Goal: Task Accomplishment & Management: Manage account settings

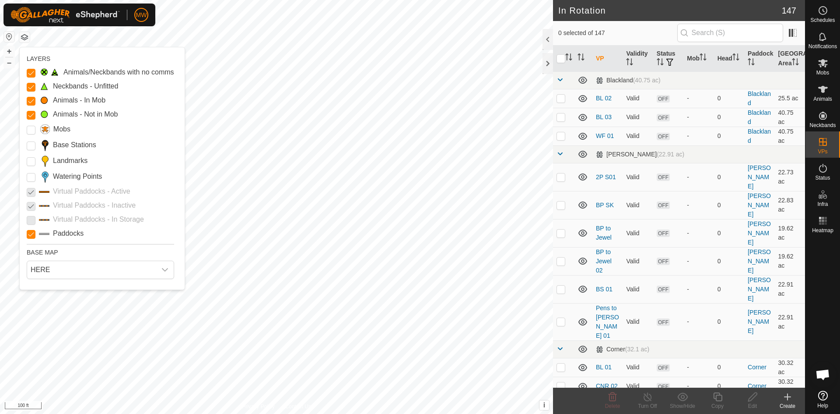
click at [31, 233] on input "Paddocks" at bounding box center [31, 234] width 9 height 9
click at [30, 233] on input "Paddocks" at bounding box center [31, 234] width 9 height 9
click at [33, 191] on p-checkbox at bounding box center [31, 191] width 9 height 11
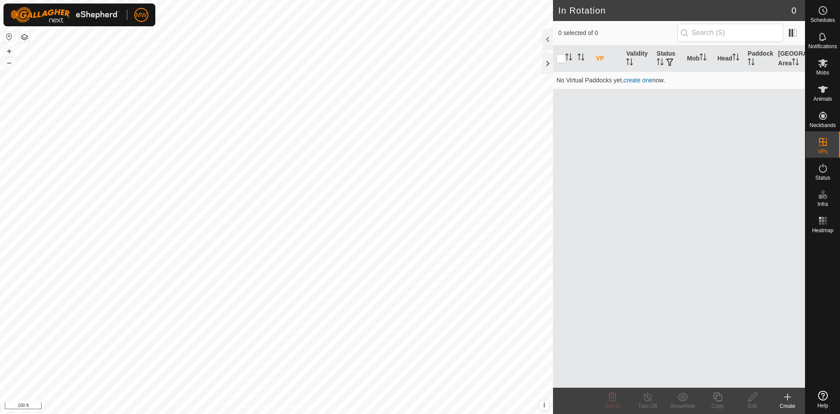
click at [21, 34] on button "button" at bounding box center [24, 37] width 11 height 11
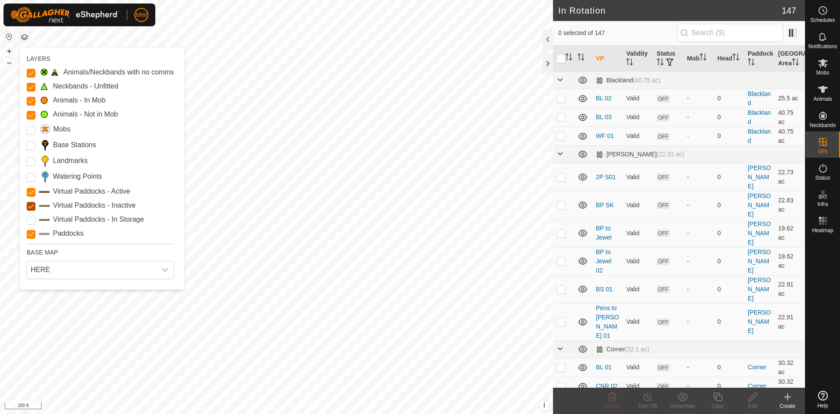
click at [29, 205] on Inactive "Virtual Paddocks - Inactive" at bounding box center [31, 206] width 9 height 9
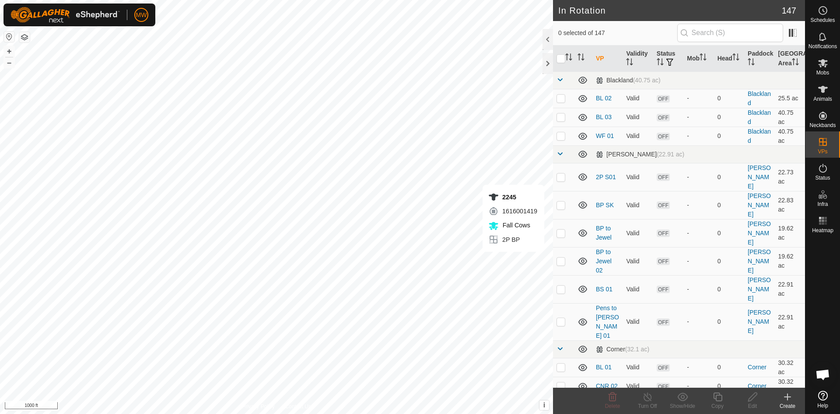
click at [785, 398] on icon at bounding box center [788, 396] width 11 height 11
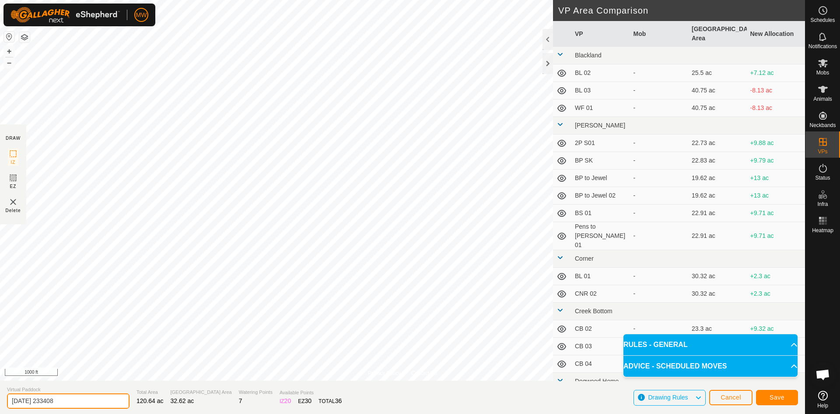
drag, startPoint x: 84, startPoint y: 395, endPoint x: 0, endPoint y: 380, distance: 84.8
click at [0, 382] on section "Virtual Paddock [DATE] 233408 Total Area 120.64 ac Grazing Area 32.62 ac Wateri…" at bounding box center [402, 396] width 805 height 33
type input "p"
click at [103, 395] on input "Pens to JP" at bounding box center [68, 400] width 123 height 15
type input "Pens to JP"
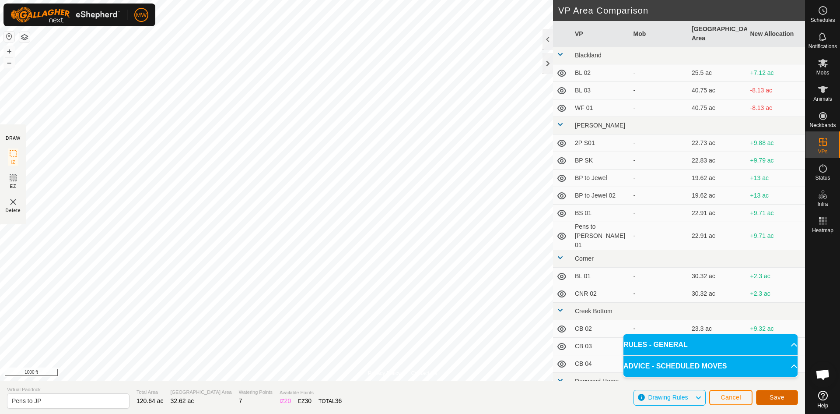
click at [783, 392] on button "Save" at bounding box center [777, 397] width 42 height 15
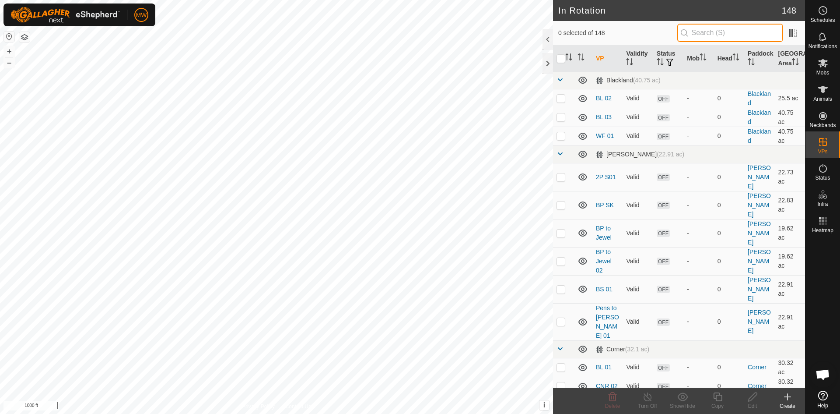
click at [736, 33] on input "text" at bounding box center [731, 33] width 106 height 18
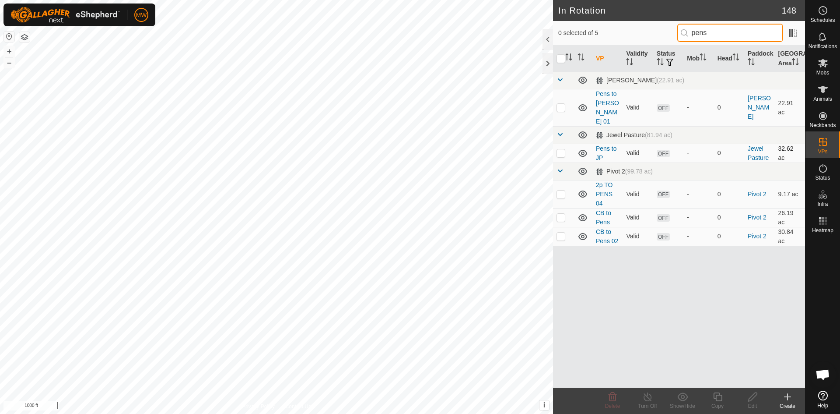
type input "pens"
click at [602, 145] on link "Pens to JP" at bounding box center [606, 153] width 21 height 16
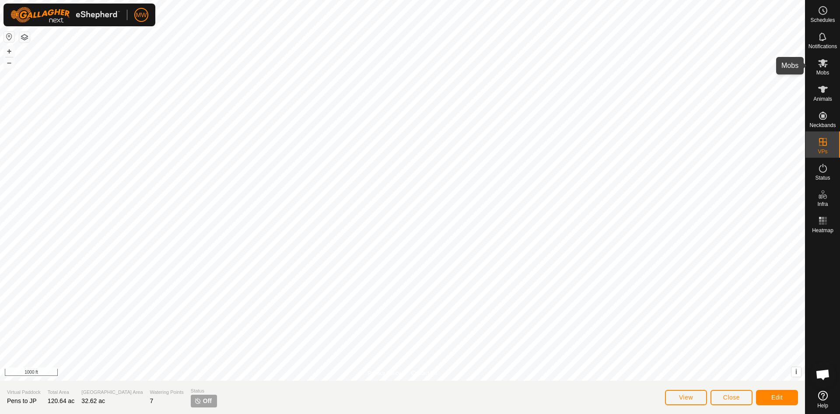
click at [824, 63] on icon at bounding box center [824, 63] width 10 height 8
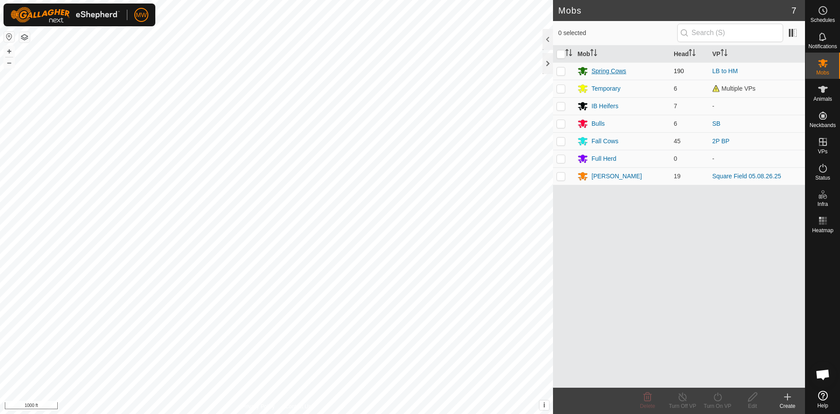
click at [619, 69] on div "Spring Cows" at bounding box center [609, 71] width 35 height 9
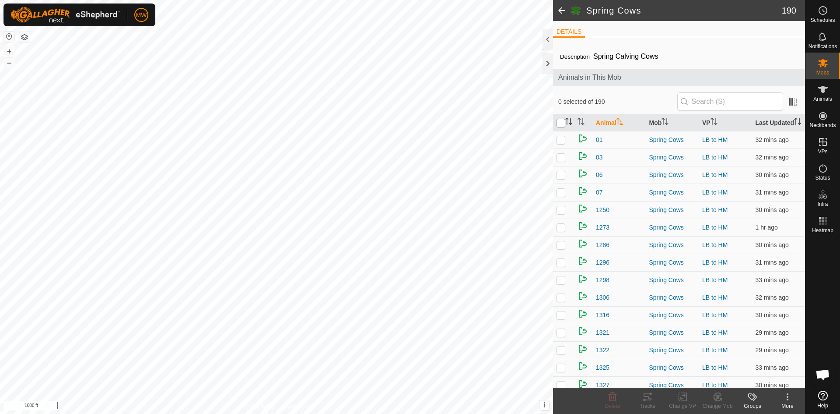
click at [562, 127] on input "checkbox" at bounding box center [561, 123] width 9 height 9
checkbox input "true"
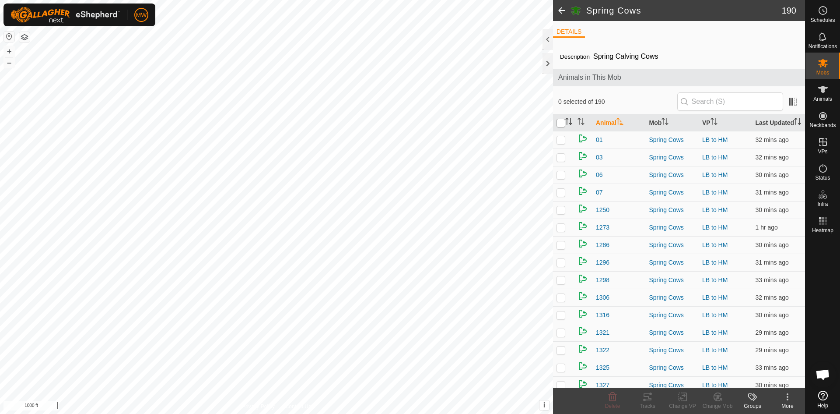
checkbox input "true"
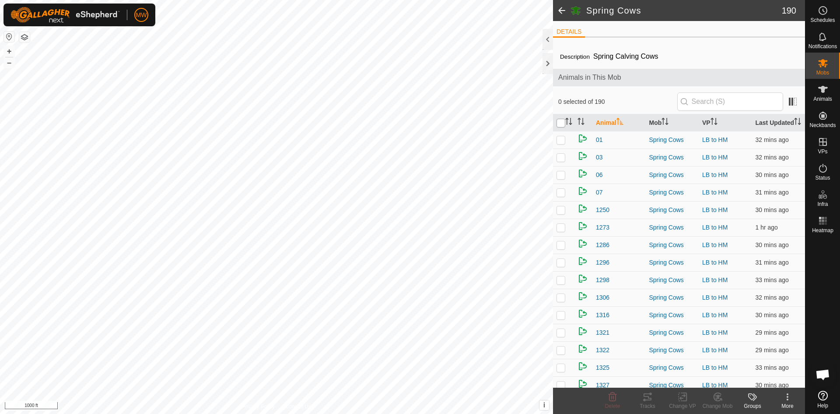
checkbox input "true"
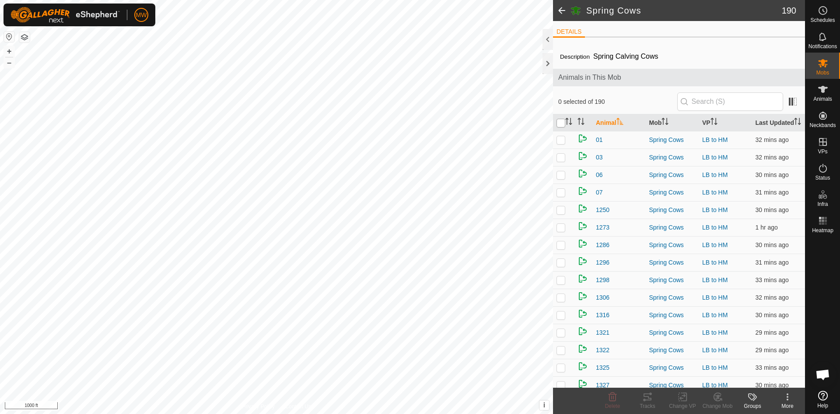
checkbox input "true"
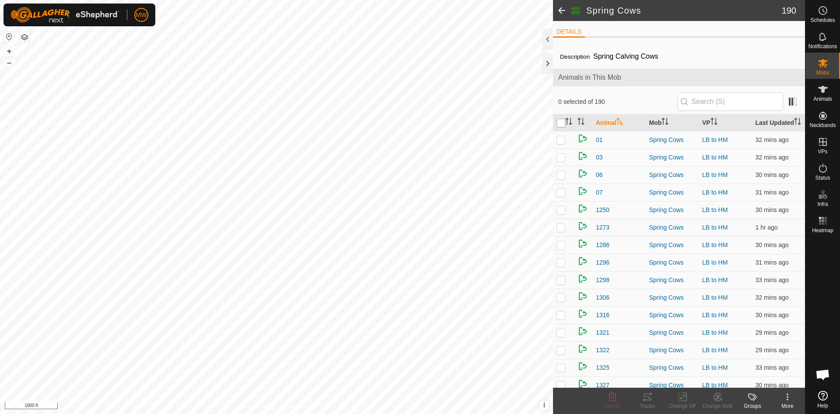
checkbox input "true"
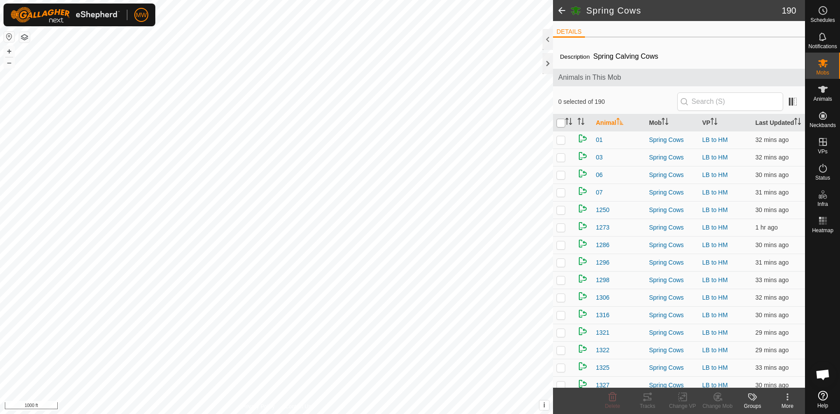
checkbox input "true"
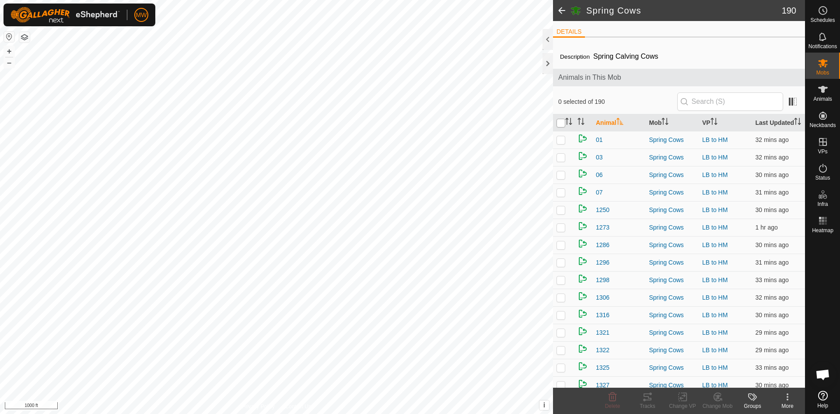
checkbox input "true"
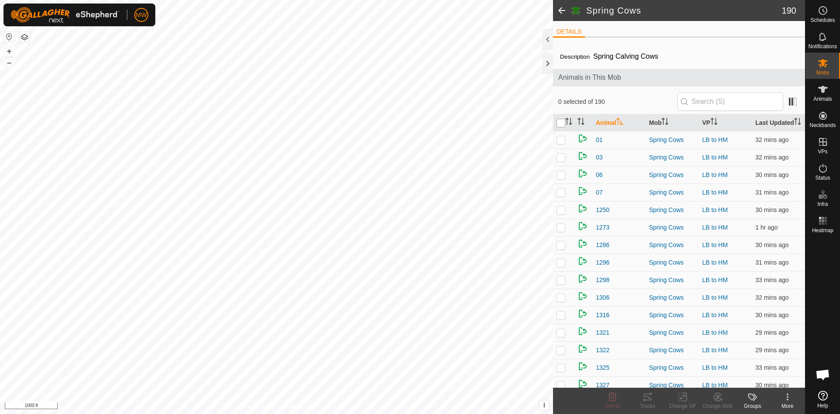
checkbox input "true"
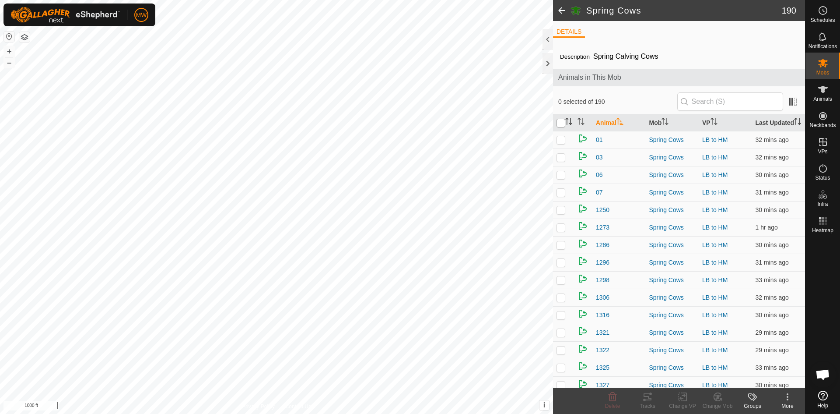
checkbox input "true"
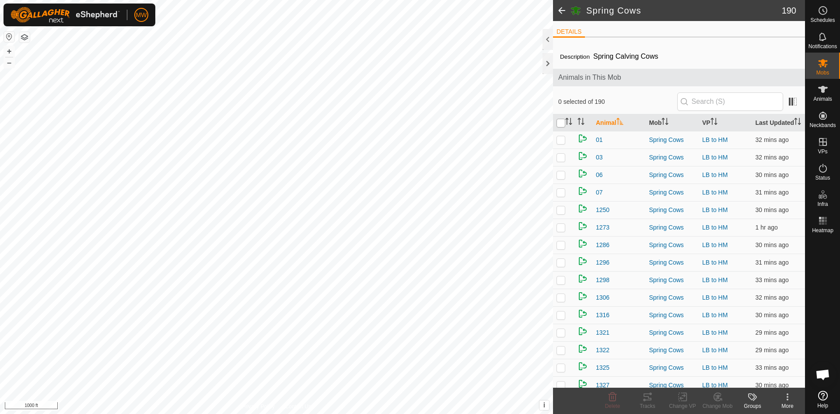
checkbox input "true"
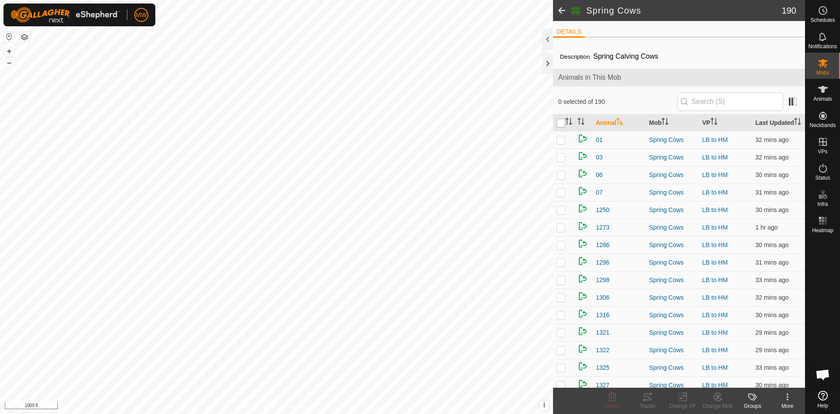
checkbox input "true"
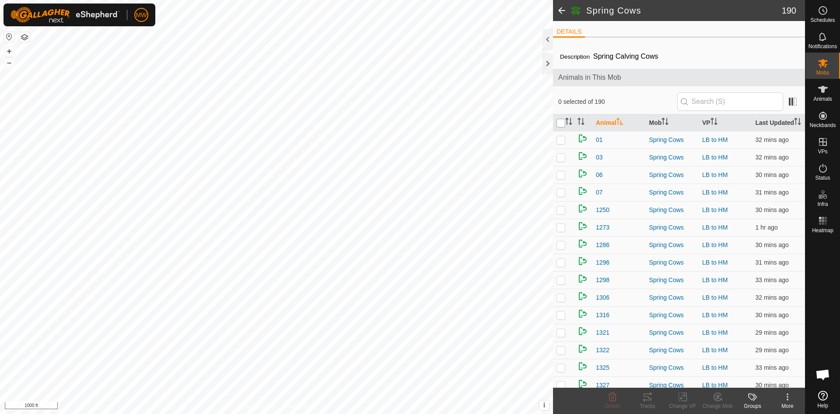
checkbox input "true"
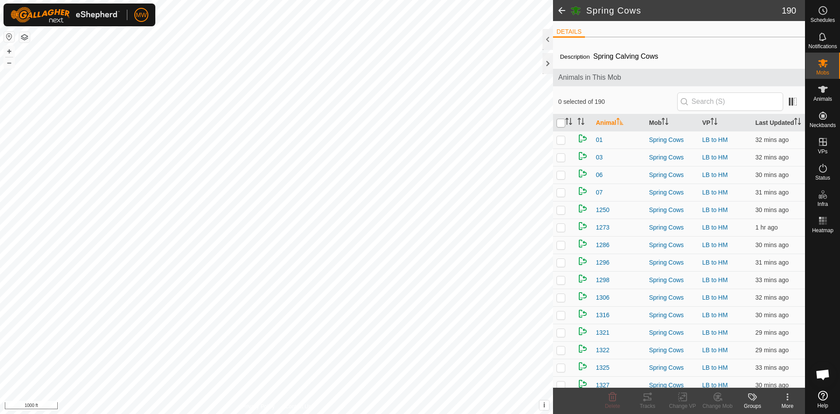
checkbox input "true"
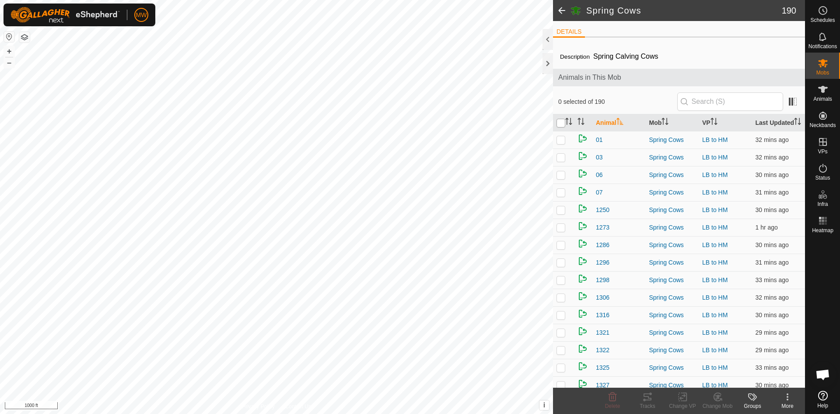
checkbox input "true"
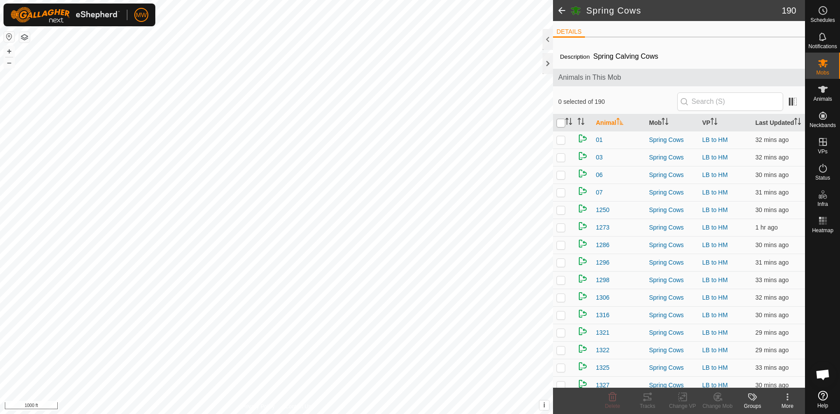
checkbox input "true"
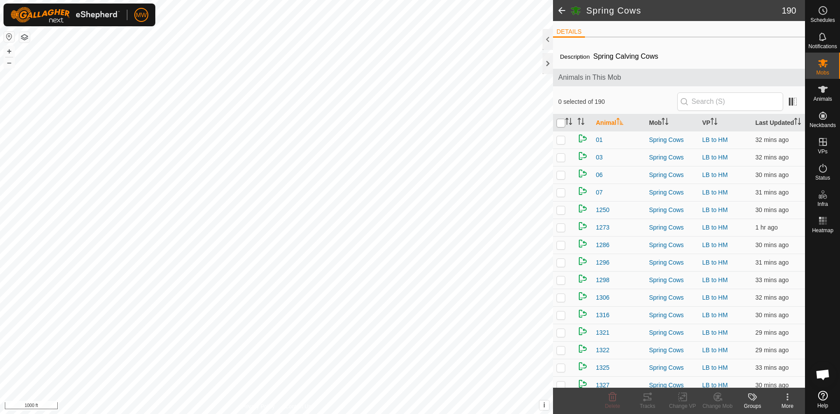
checkbox input "true"
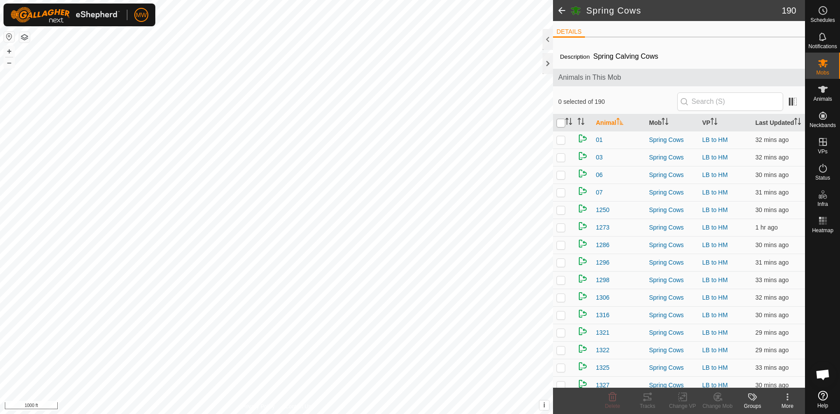
checkbox input "true"
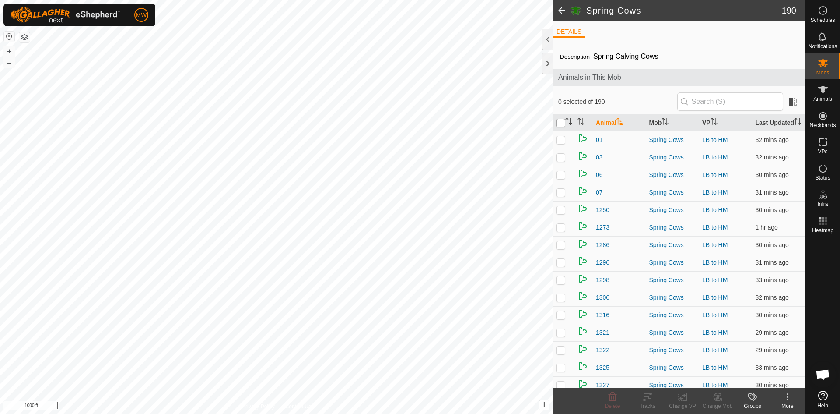
checkbox input "true"
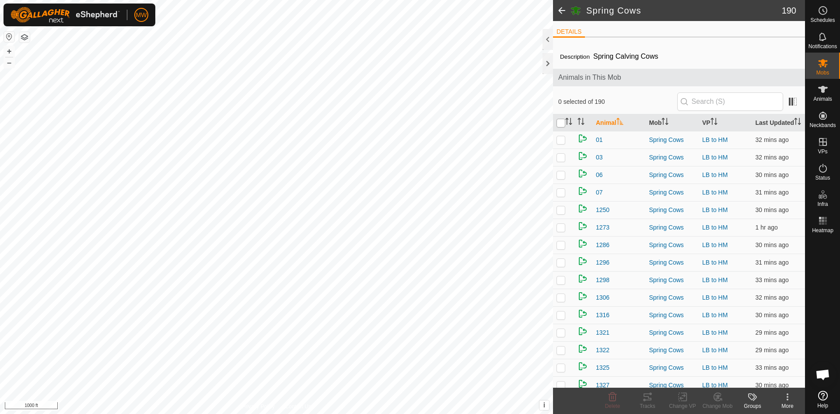
checkbox input "true"
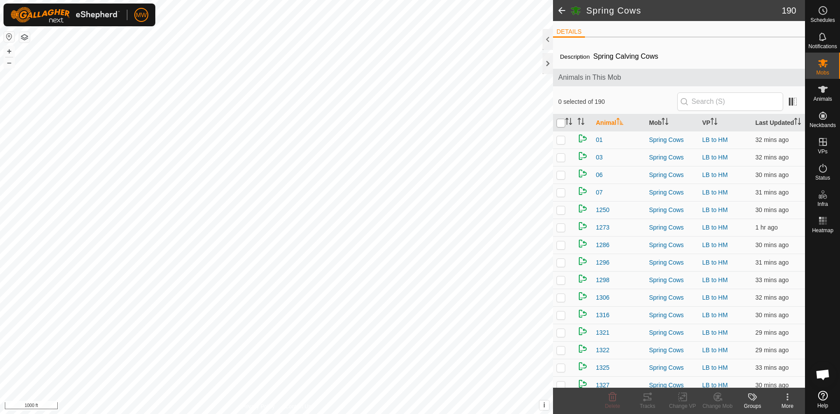
checkbox input "true"
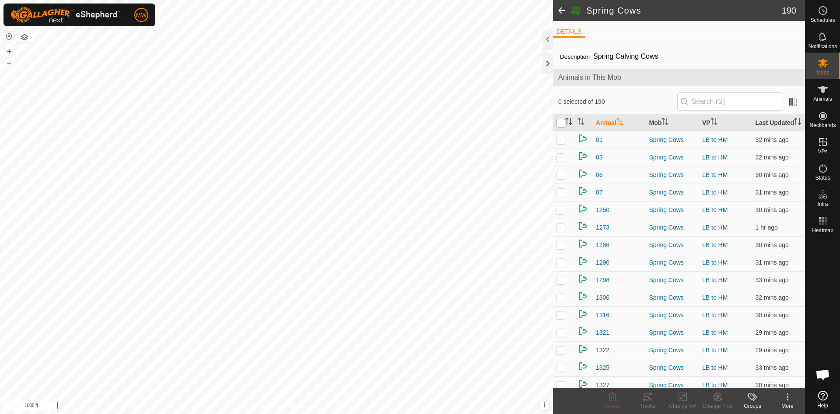
checkbox input "true"
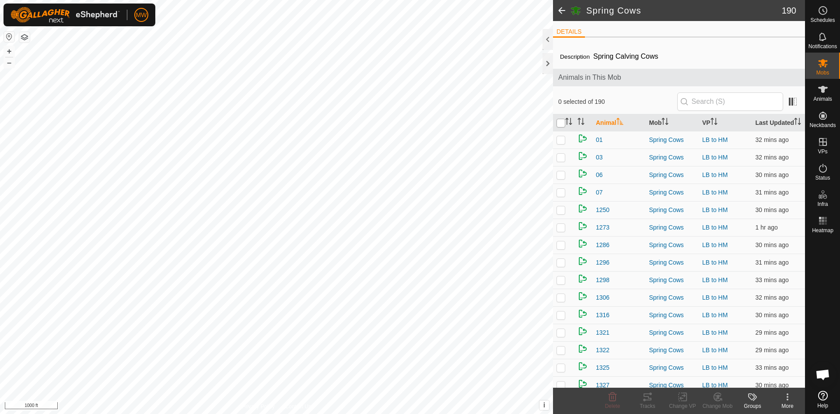
checkbox input "true"
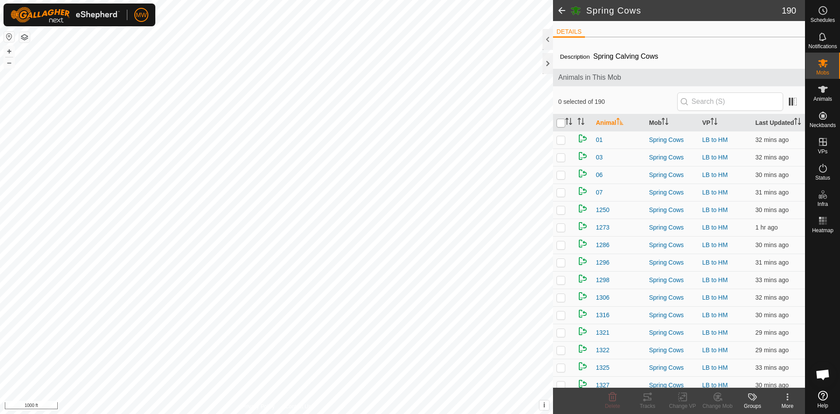
checkbox input "true"
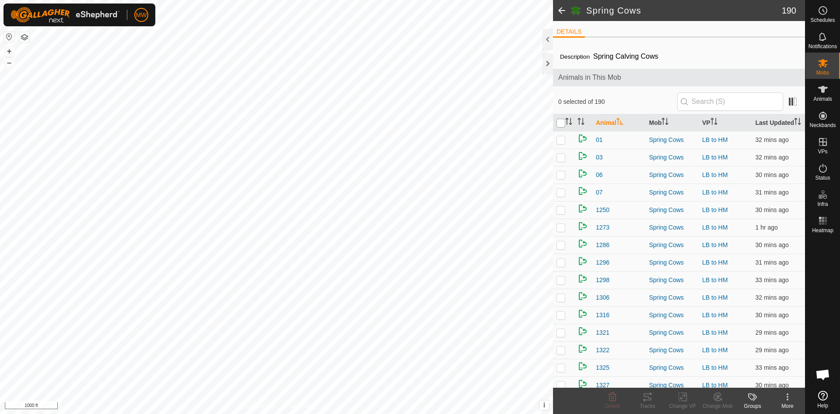
checkbox input "true"
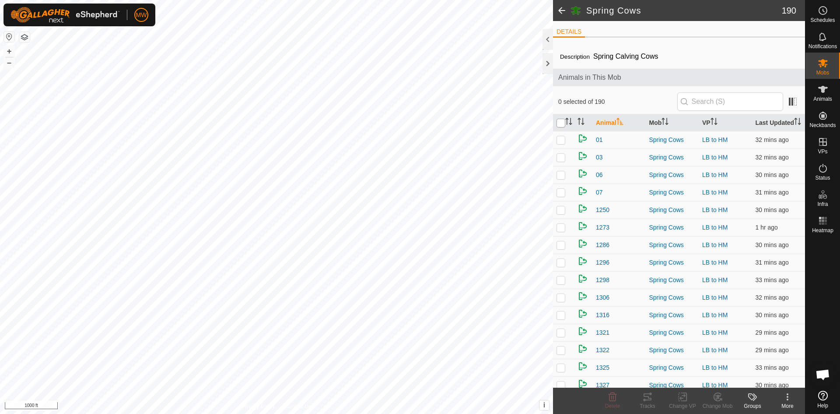
checkbox input "true"
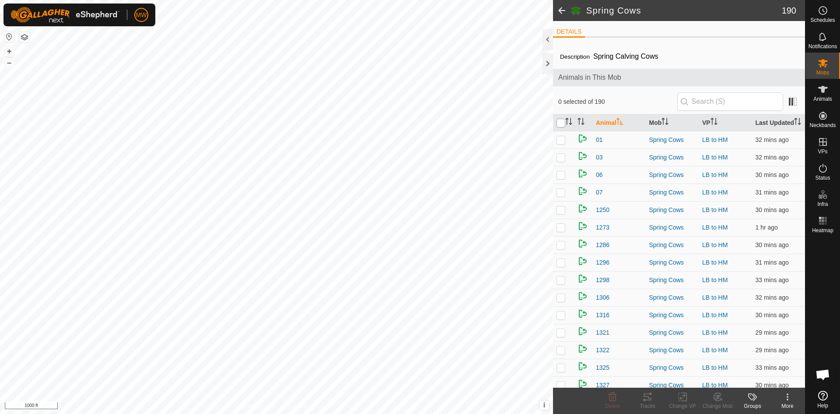
checkbox input "true"
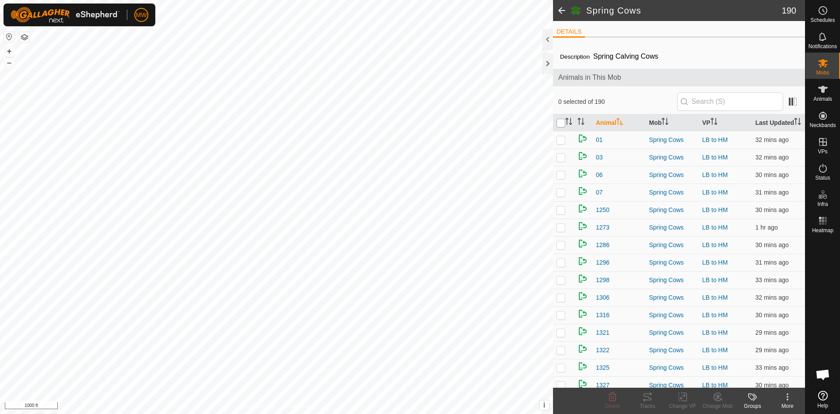
checkbox input "true"
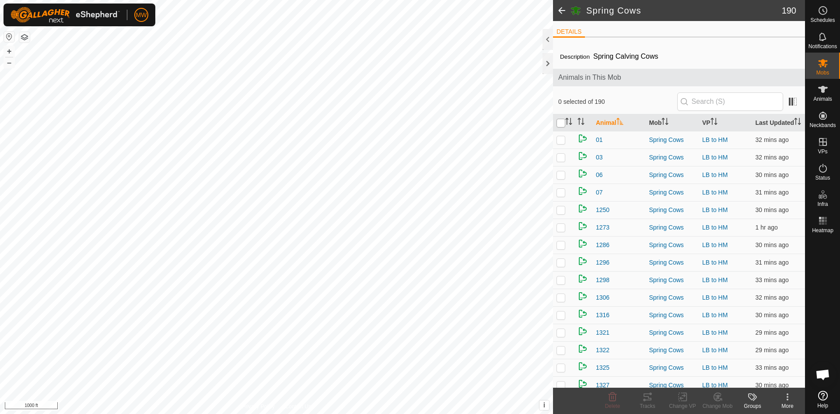
checkbox input "true"
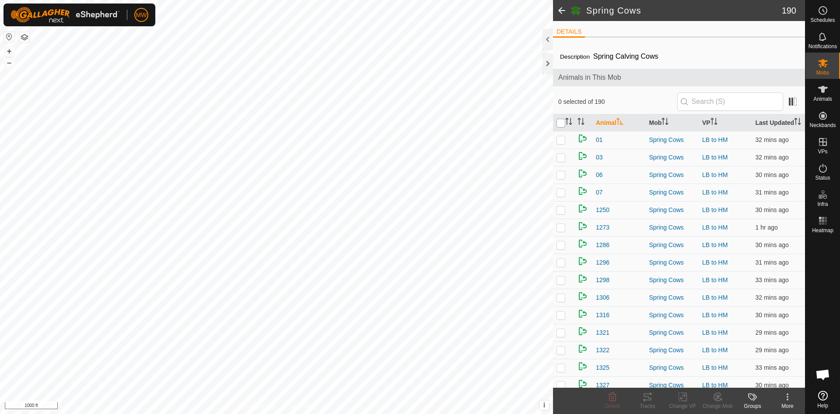
checkbox input "true"
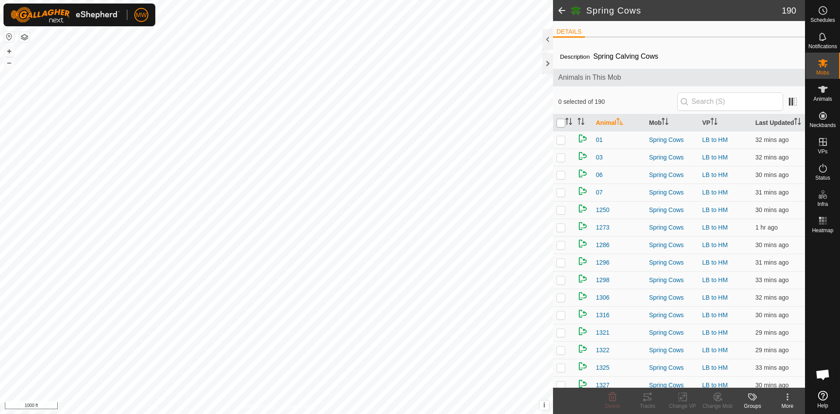
checkbox input "true"
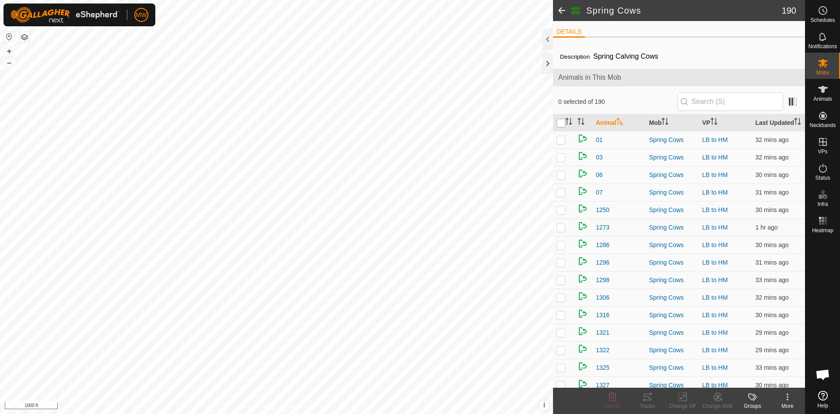
checkbox input "true"
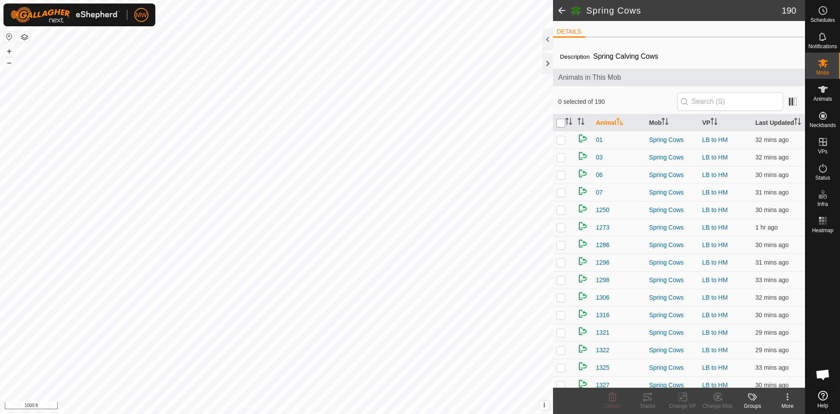
checkbox input "true"
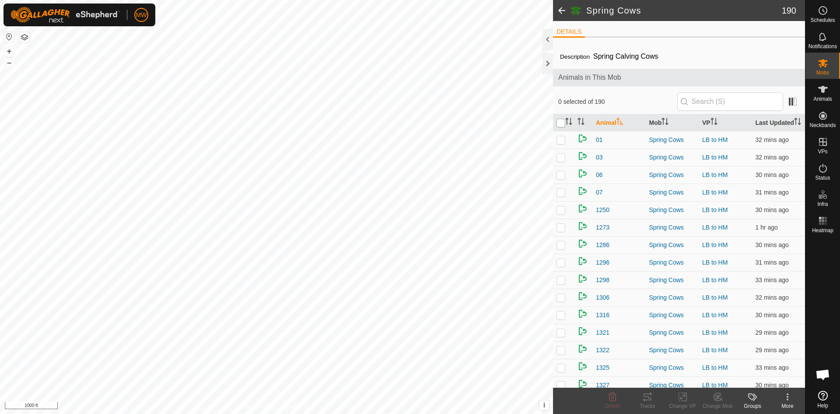
checkbox input "true"
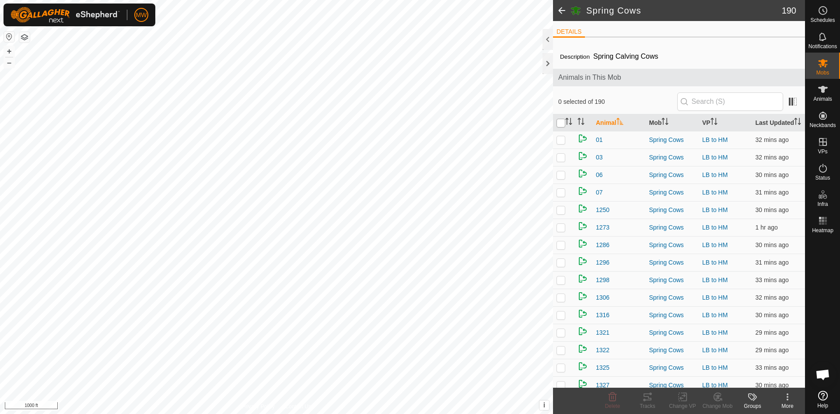
checkbox input "true"
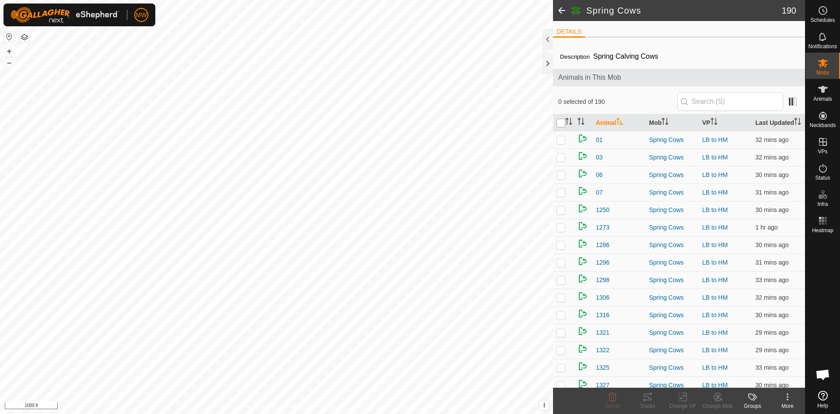
checkbox input "true"
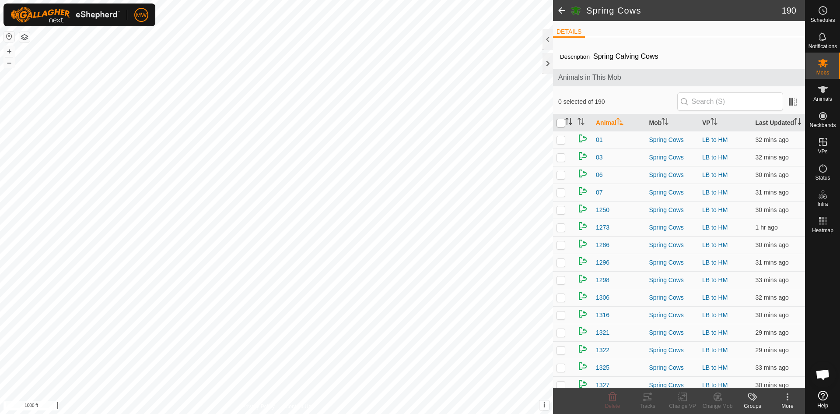
checkbox input "true"
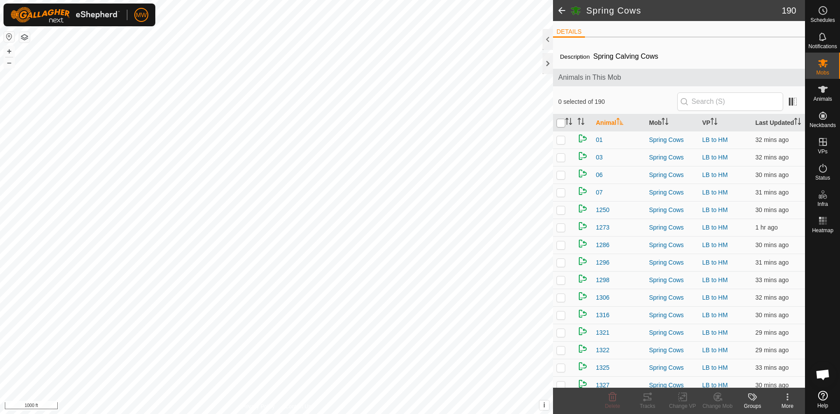
checkbox input "true"
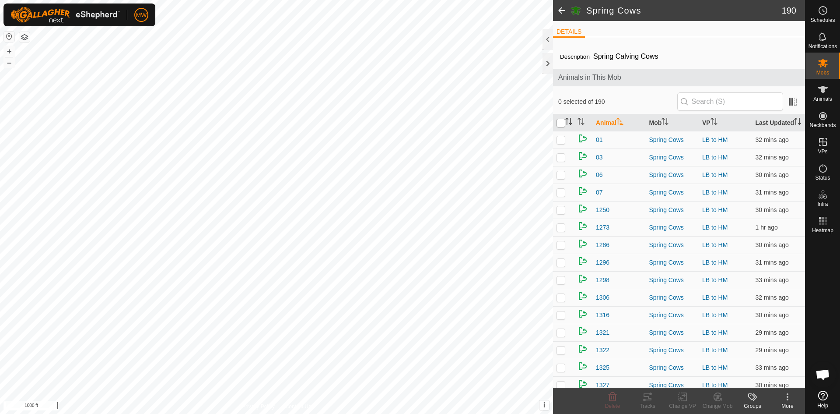
checkbox input "true"
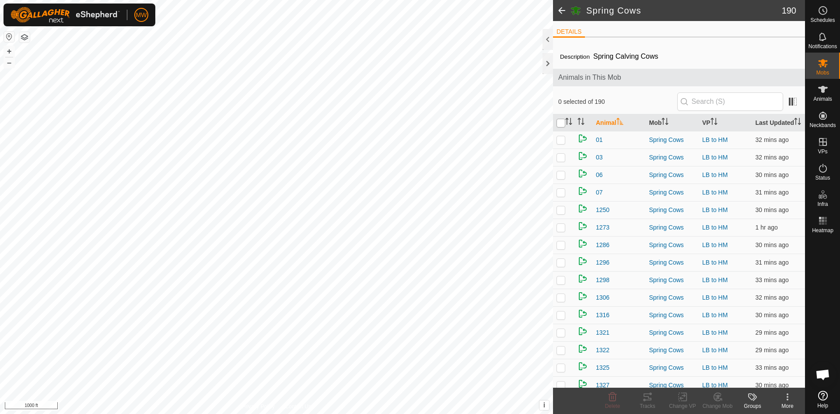
checkbox input "true"
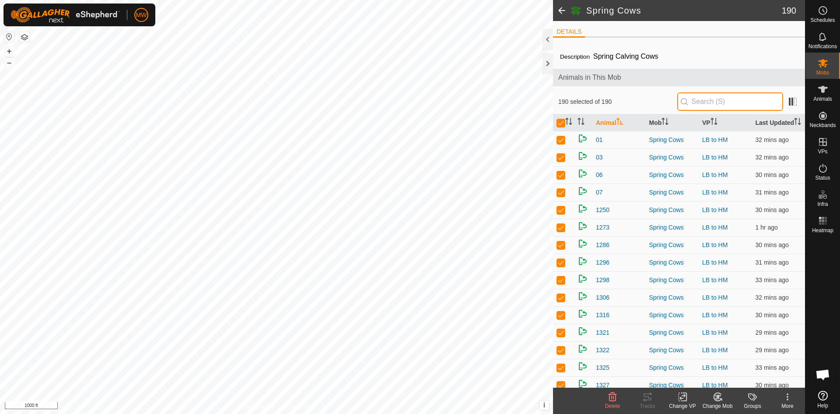
click at [731, 99] on input "text" at bounding box center [731, 101] width 106 height 18
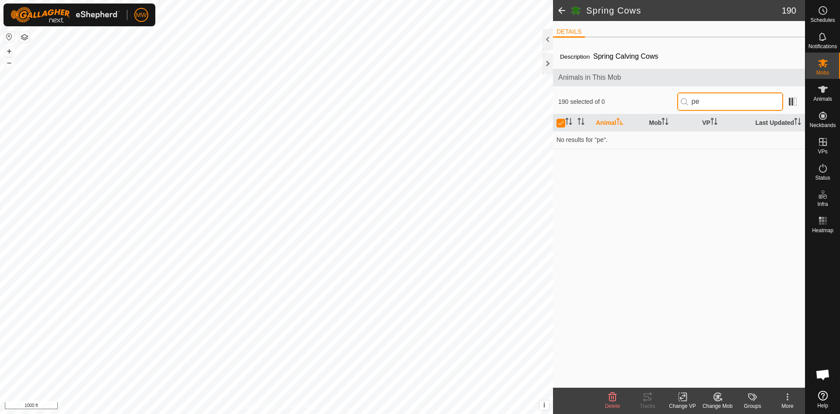
type input "p"
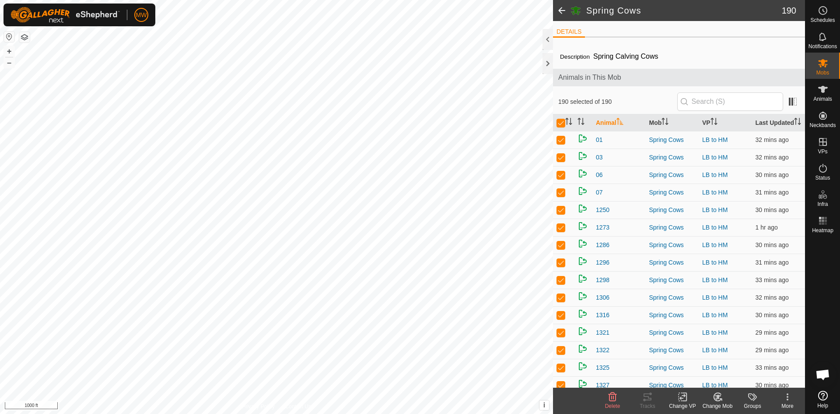
click at [682, 397] on icon at bounding box center [683, 396] width 11 height 11
click at [691, 355] on link "Choose VP..." at bounding box center [709, 359] width 87 height 18
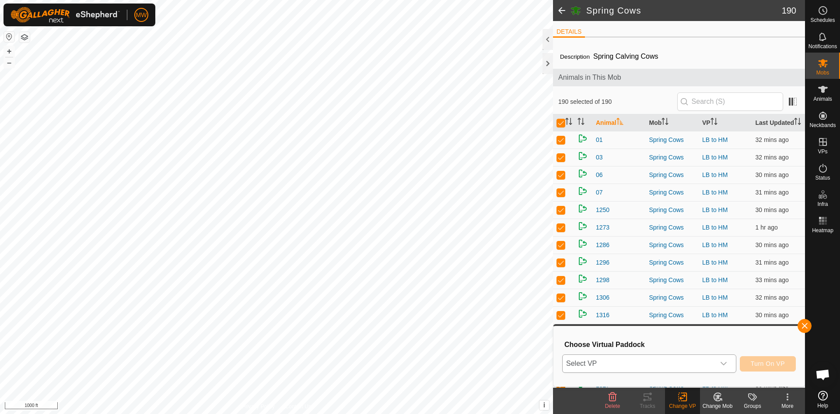
click at [678, 365] on span "Select VP" at bounding box center [639, 364] width 152 height 18
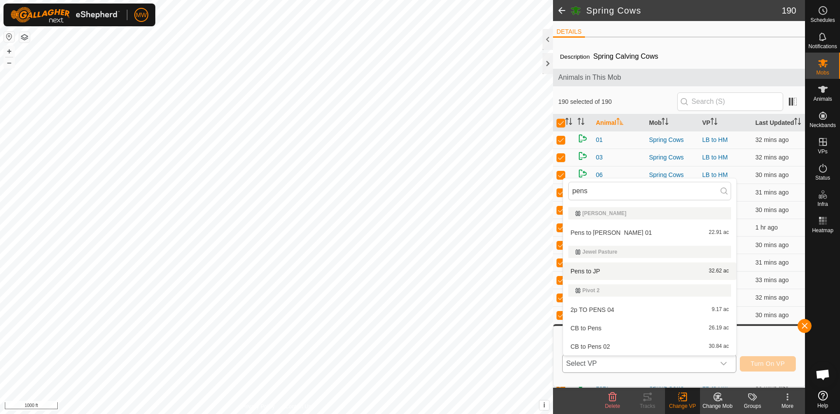
type input "pens"
click at [589, 270] on li "Pens to JP 32.62 ac" at bounding box center [649, 271] width 173 height 18
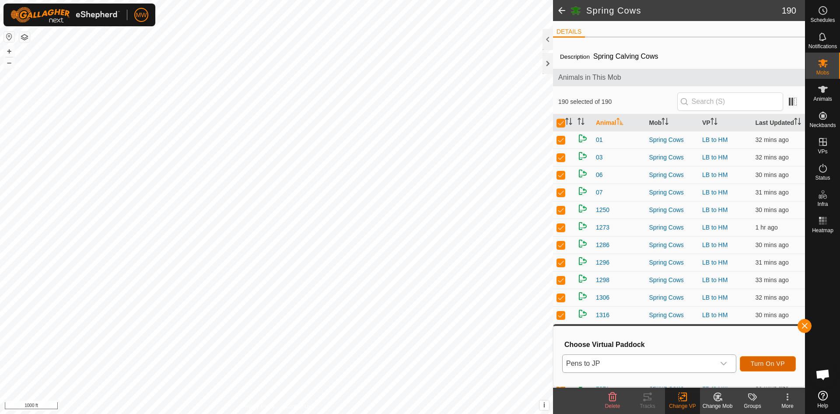
click at [765, 362] on span "Turn On VP" at bounding box center [768, 363] width 34 height 7
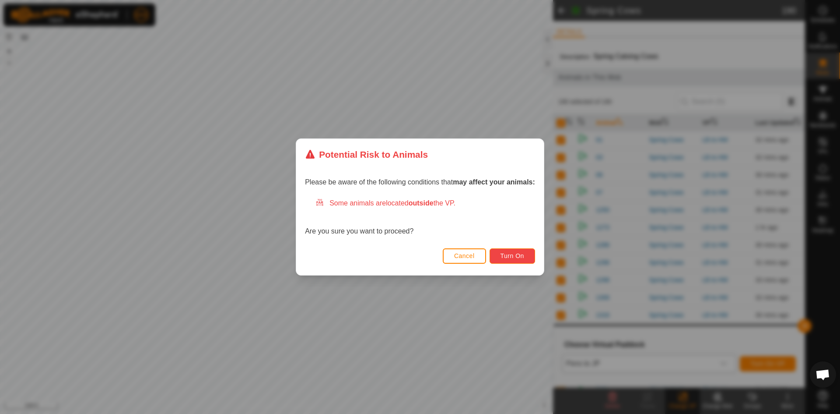
click at [511, 256] on span "Turn On" at bounding box center [513, 255] width 24 height 7
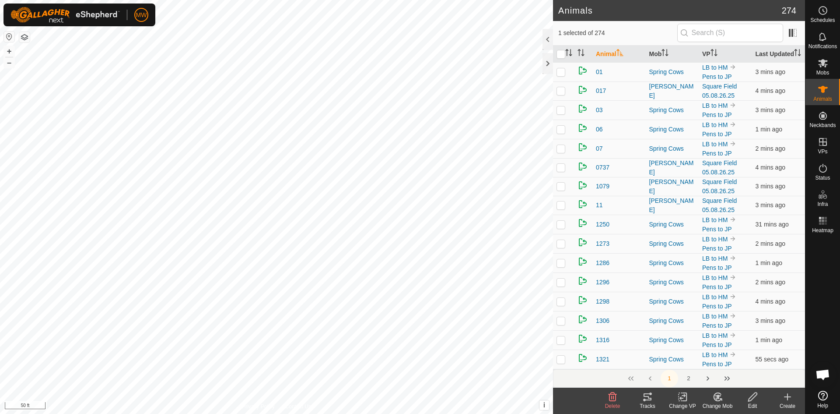
click at [685, 398] on icon at bounding box center [683, 396] width 11 height 11
click at [701, 362] on link "Choose VP..." at bounding box center [709, 359] width 87 height 18
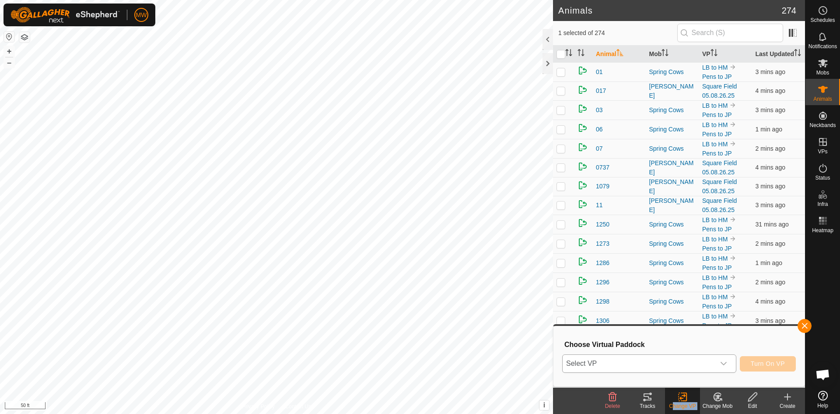
click at [651, 362] on span "Select VP" at bounding box center [639, 364] width 152 height 18
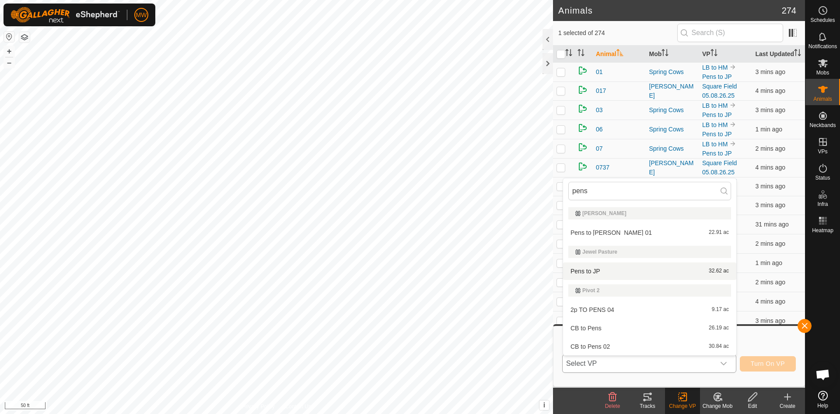
type input "pens"
click at [593, 270] on li "Pens to JP 32.62 ac" at bounding box center [649, 271] width 173 height 18
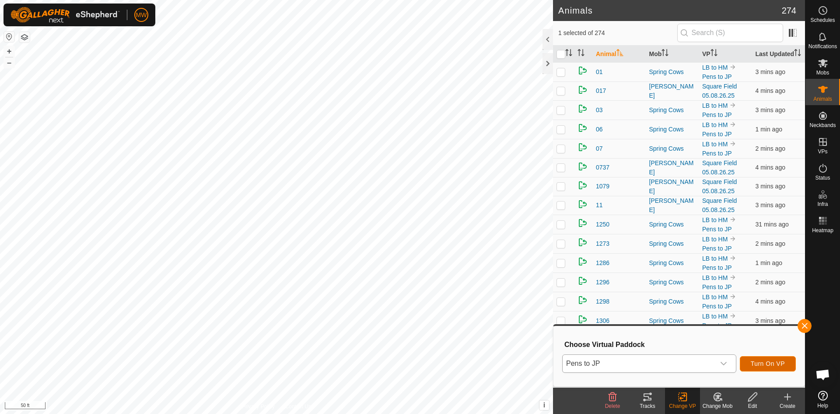
click at [765, 362] on span "Turn On VP" at bounding box center [768, 363] width 34 height 7
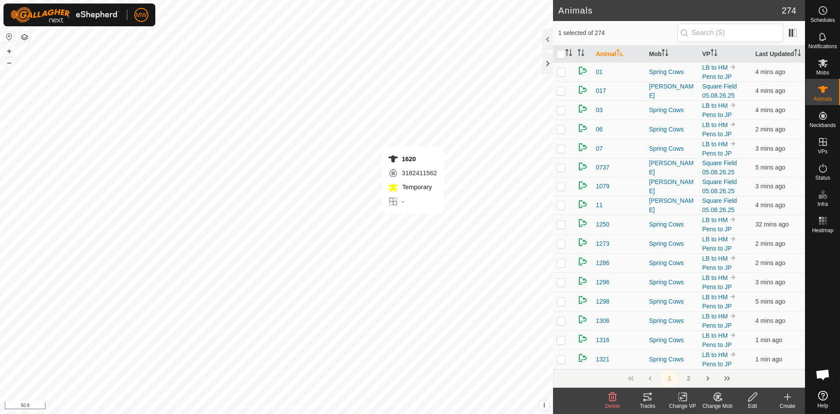
click at [715, 396] on icon at bounding box center [718, 396] width 11 height 11
click at [730, 357] on span "Choose Mob..." at bounding box center [743, 359] width 46 height 11
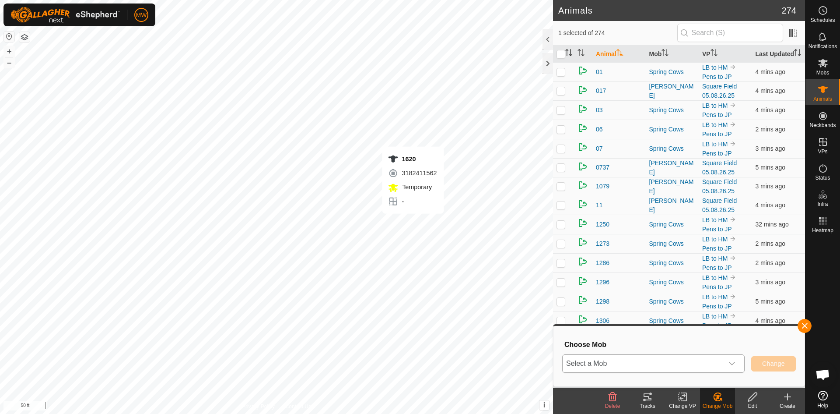
click at [735, 365] on icon "dropdown trigger" at bounding box center [732, 363] width 7 height 7
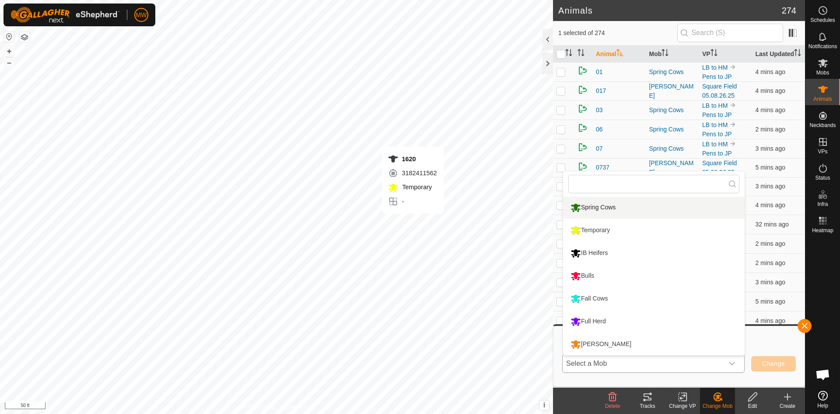
click at [594, 209] on li "Spring Cows" at bounding box center [654, 208] width 182 height 22
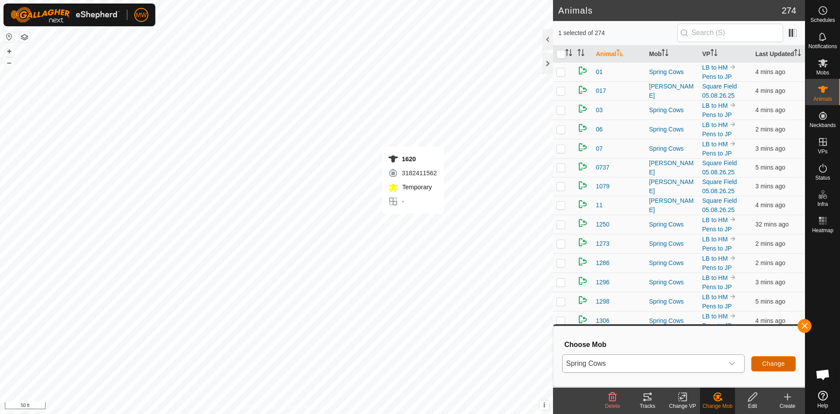
click at [785, 362] on span "Change" at bounding box center [774, 363] width 23 height 7
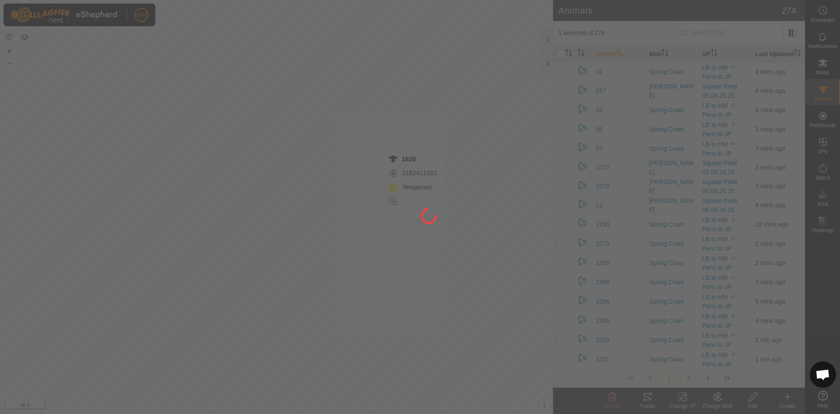
checkbox input "false"
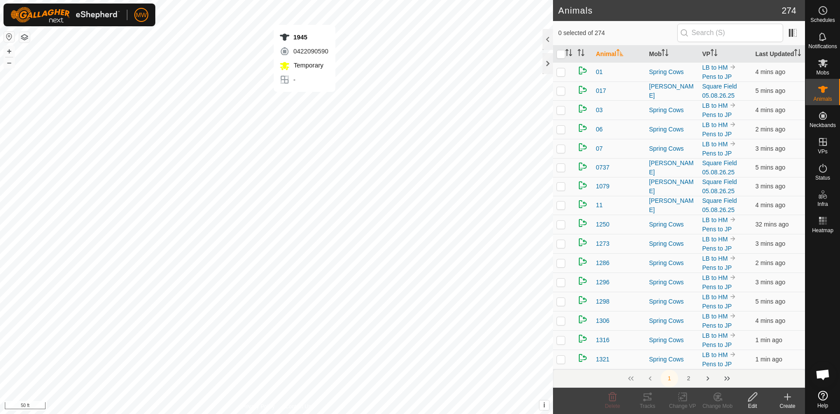
checkbox input "true"
click at [682, 398] on icon at bounding box center [683, 396] width 11 height 11
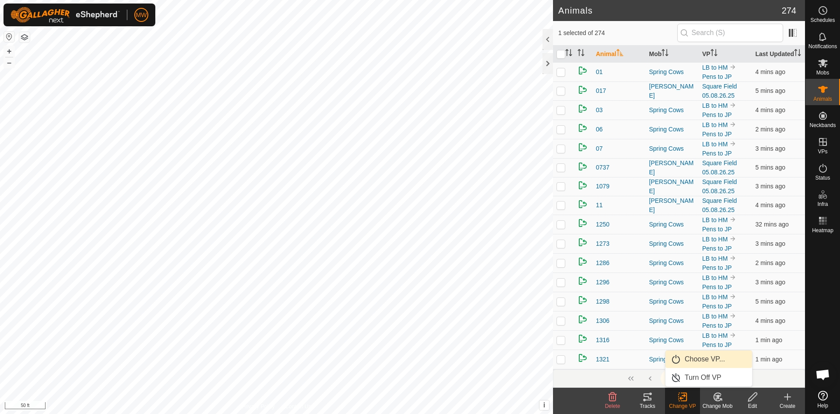
click at [678, 356] on link "Choose VP..." at bounding box center [709, 359] width 87 height 18
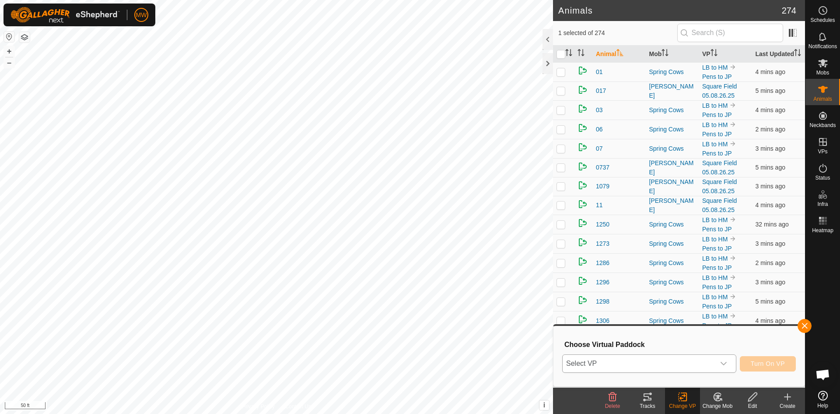
click at [641, 359] on span "Select VP" at bounding box center [639, 364] width 152 height 18
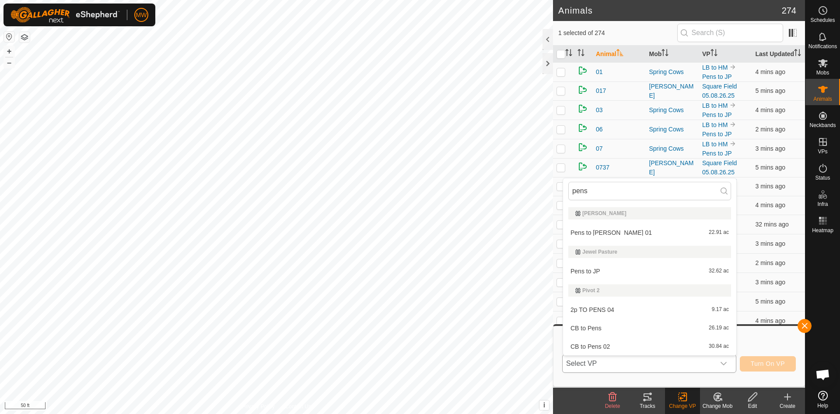
click at [601, 268] on li "Pens to JP 32.62 ac" at bounding box center [649, 271] width 173 height 18
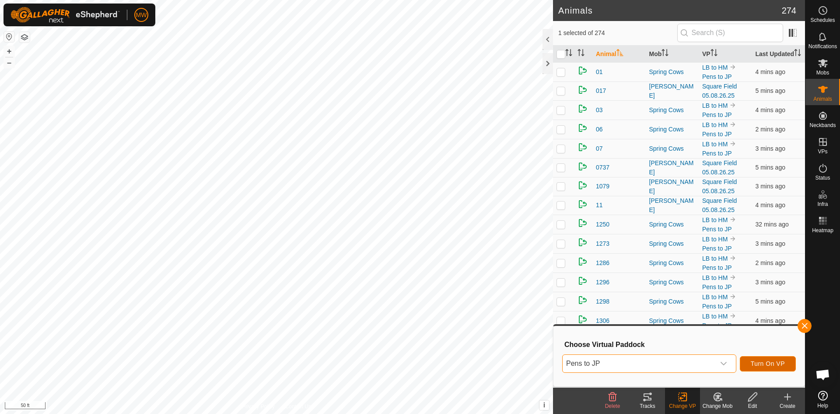
click at [763, 361] on span "Turn On VP" at bounding box center [768, 363] width 34 height 7
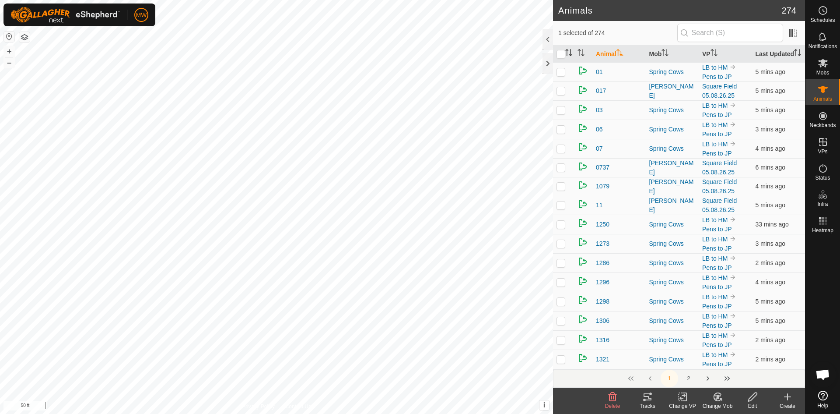
click at [718, 397] on icon at bounding box center [718, 396] width 6 height 4
click at [732, 355] on link "Choose Mob..." at bounding box center [744, 359] width 87 height 18
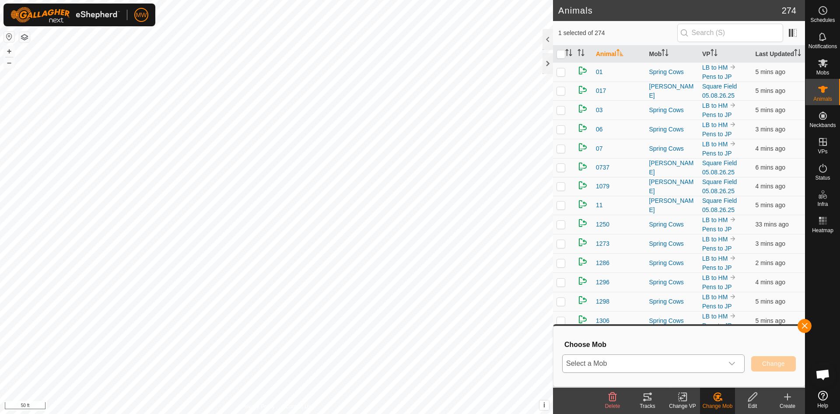
click at [611, 362] on span "Select a Mob" at bounding box center [643, 364] width 161 height 18
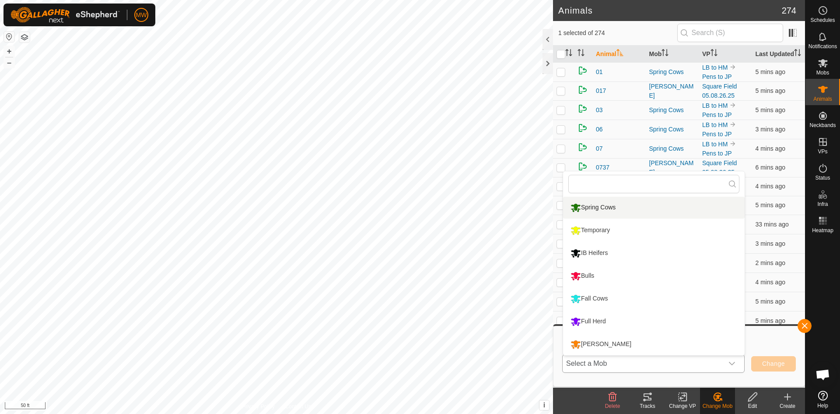
click at [593, 207] on li "Spring Cows" at bounding box center [654, 208] width 182 height 22
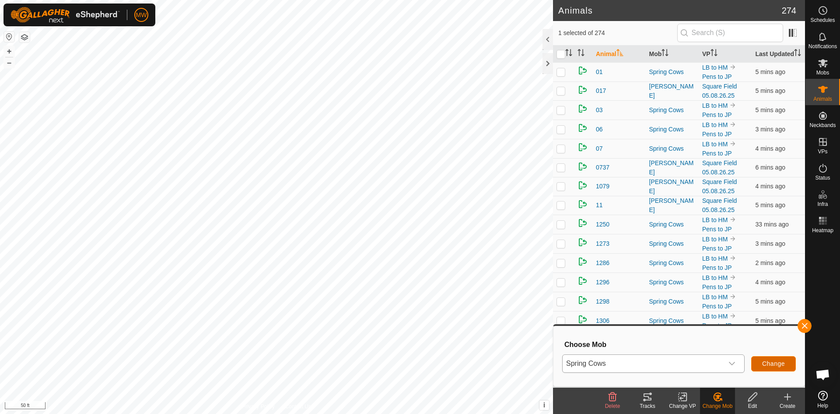
click at [775, 361] on span "Change" at bounding box center [774, 363] width 23 height 7
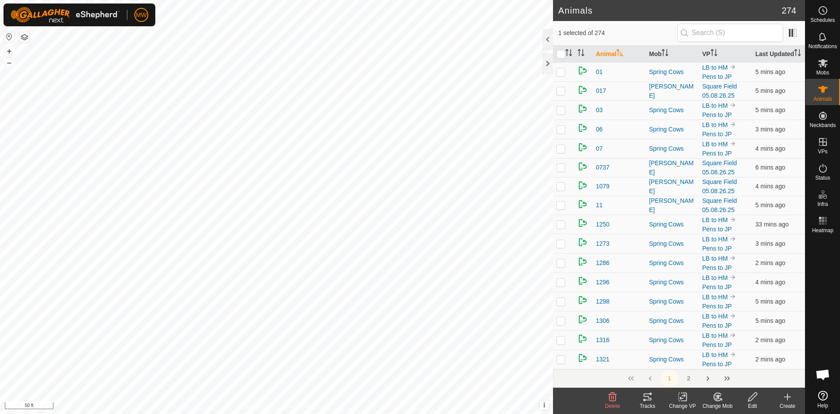
click at [684, 399] on icon at bounding box center [683, 396] width 11 height 11
click at [696, 355] on link "Choose VP..." at bounding box center [709, 359] width 87 height 18
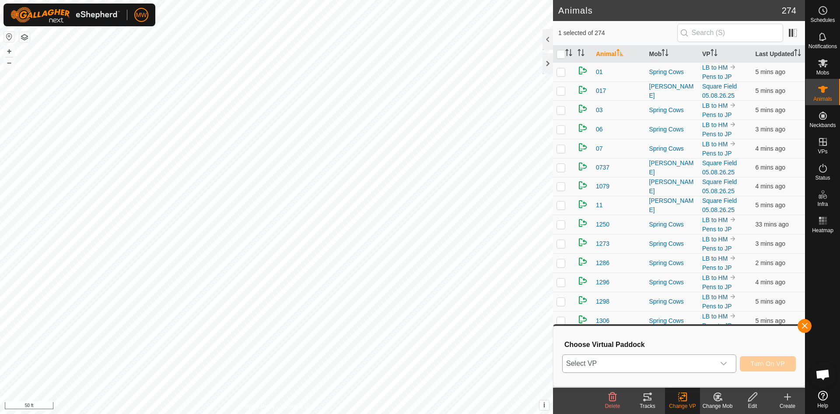
click at [662, 361] on span "Select VP" at bounding box center [639, 364] width 152 height 18
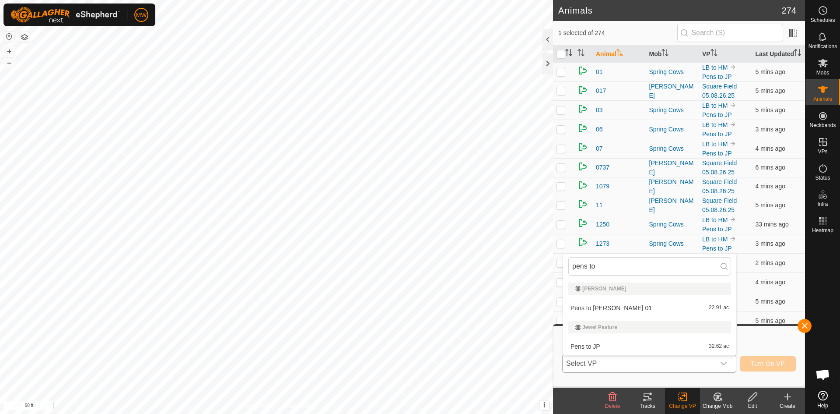
click at [598, 345] on li "Pens to JP 32.62 ac" at bounding box center [649, 346] width 173 height 18
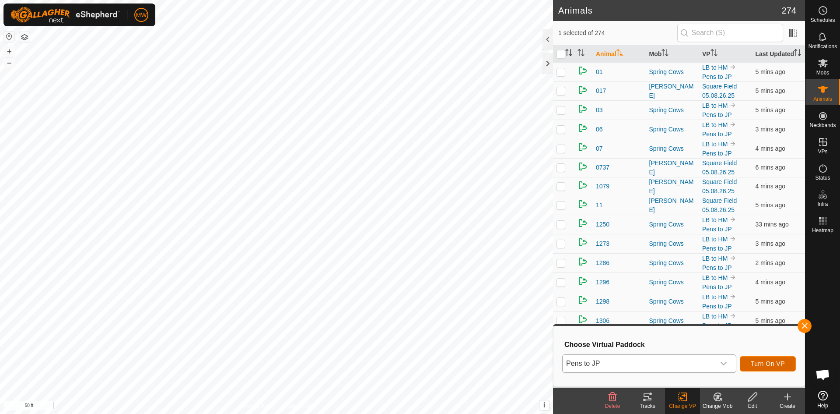
click at [761, 364] on span "Turn On VP" at bounding box center [768, 363] width 34 height 7
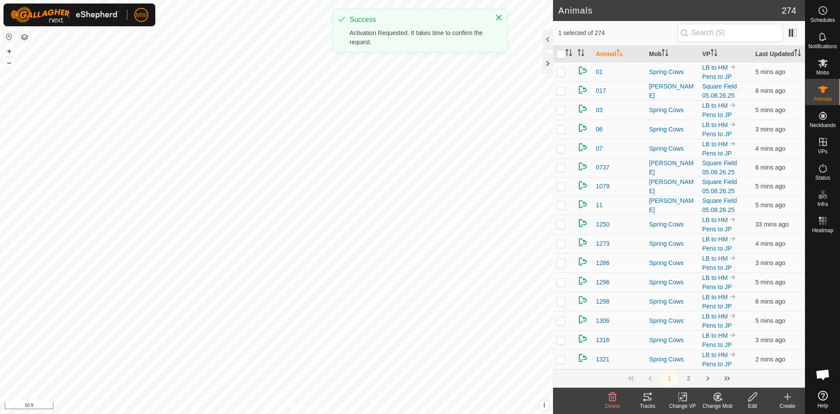
click at [716, 393] on icon at bounding box center [717, 397] width 7 height 8
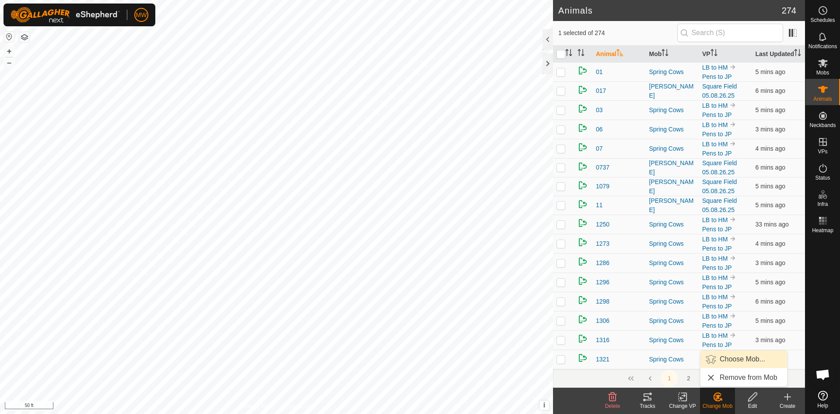
click at [731, 357] on link "Choose Mob..." at bounding box center [744, 359] width 87 height 18
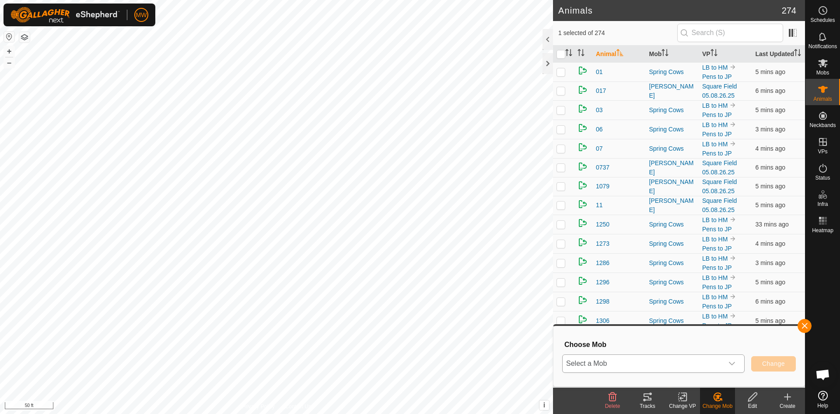
click at [733, 363] on icon "dropdown trigger" at bounding box center [732, 363] width 7 height 7
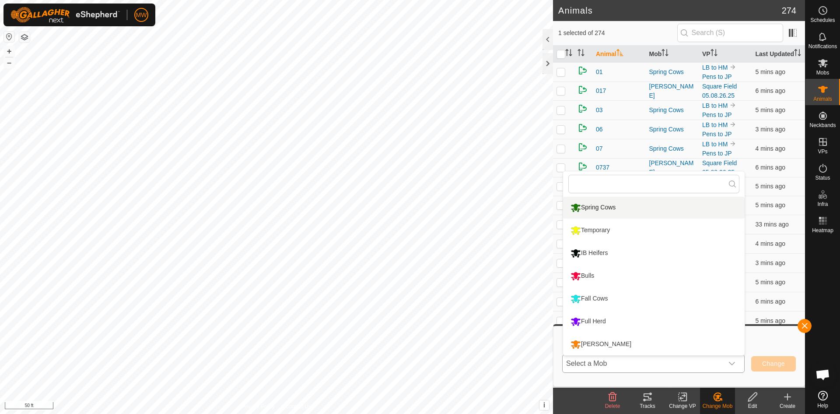
click at [586, 206] on li "Spring Cows" at bounding box center [654, 208] width 182 height 22
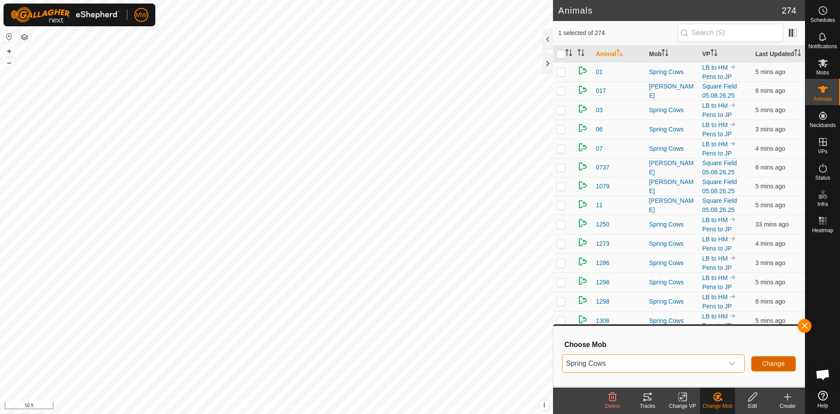
click at [783, 366] on span "Change" at bounding box center [774, 363] width 23 height 7
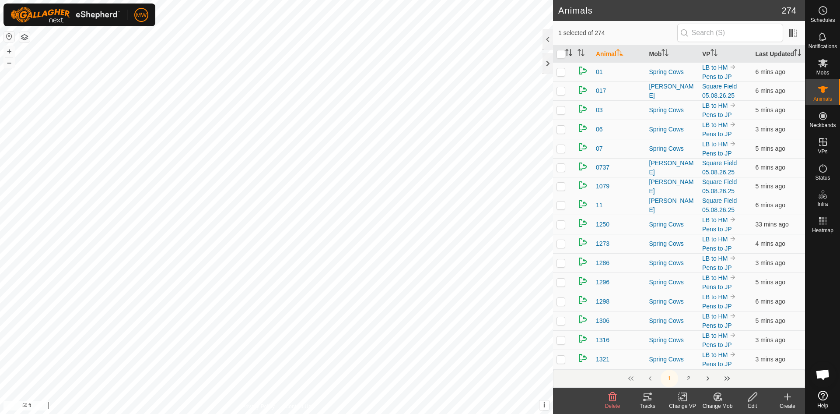
click at [685, 398] on icon at bounding box center [683, 396] width 11 height 11
click at [698, 355] on link "Choose VP..." at bounding box center [709, 359] width 87 height 18
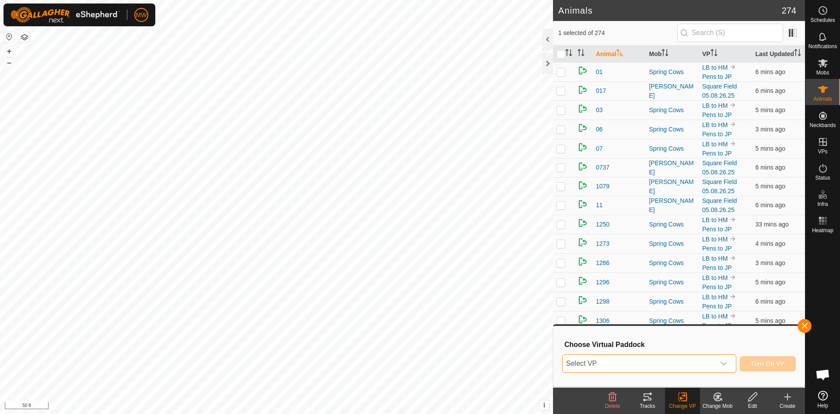
click at [675, 368] on span "Select VP" at bounding box center [639, 364] width 152 height 18
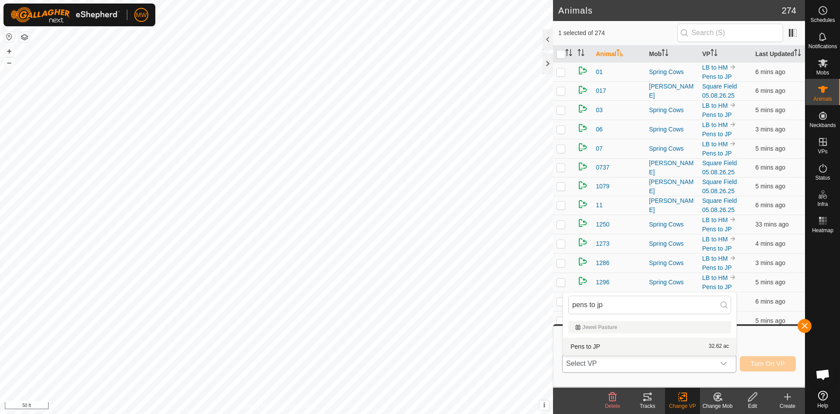
click at [627, 343] on li "Pens to JP 32.62 ac" at bounding box center [649, 346] width 173 height 18
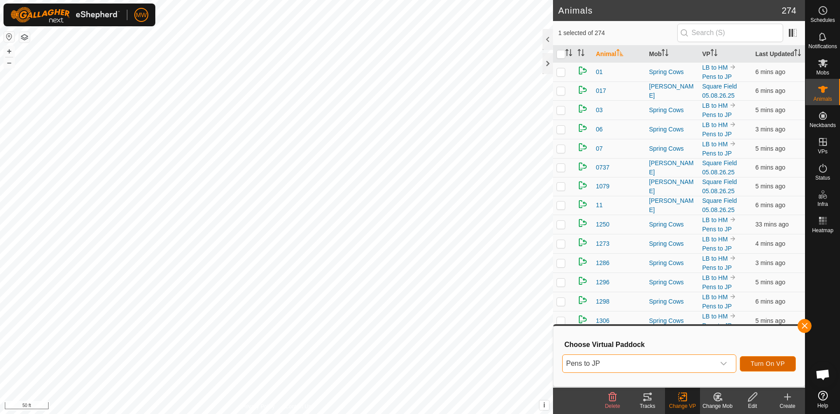
click at [785, 362] on span "Turn On VP" at bounding box center [768, 363] width 34 height 7
click at [777, 361] on span "Change" at bounding box center [774, 363] width 23 height 7
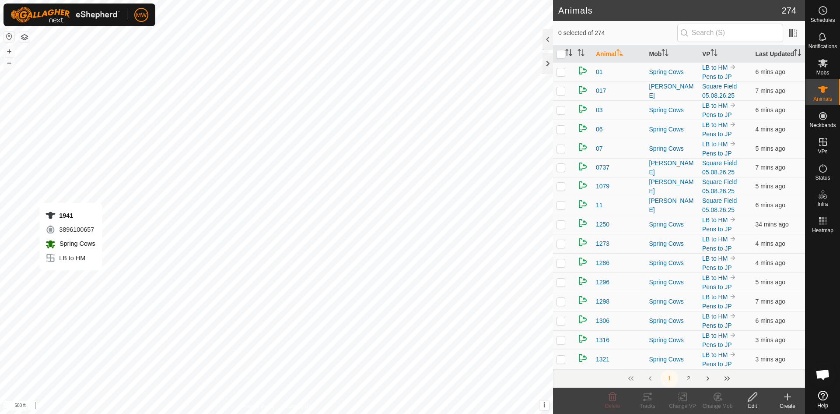
checkbox input "true"
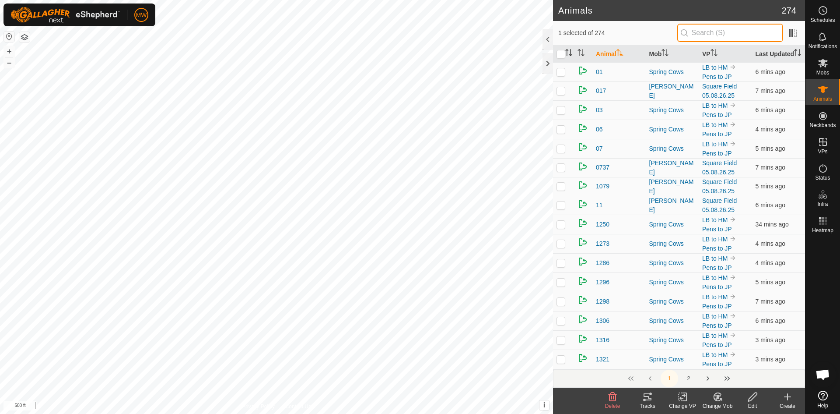
click at [707, 31] on input "text" at bounding box center [731, 33] width 106 height 18
type input "1941"
checkbox input "true"
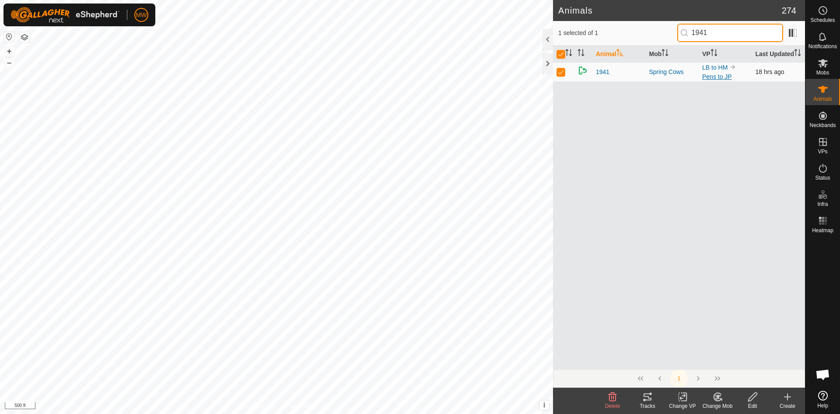
type input "1941"
click at [714, 80] on link "Pens to JP" at bounding box center [718, 76] width 30 height 7
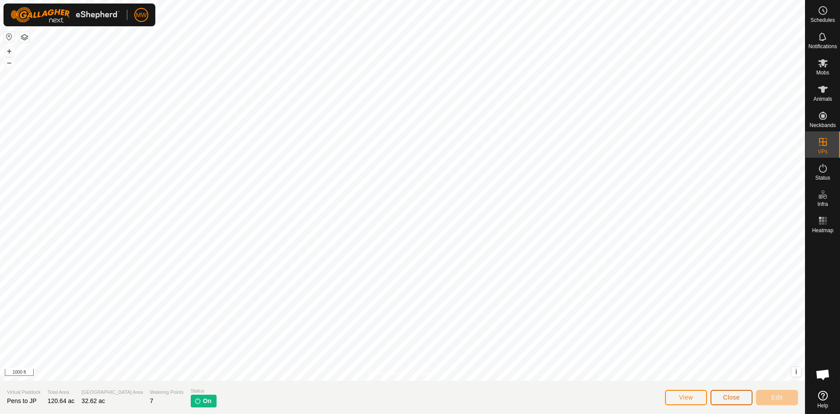
click at [729, 397] on span "Close" at bounding box center [732, 397] width 17 height 7
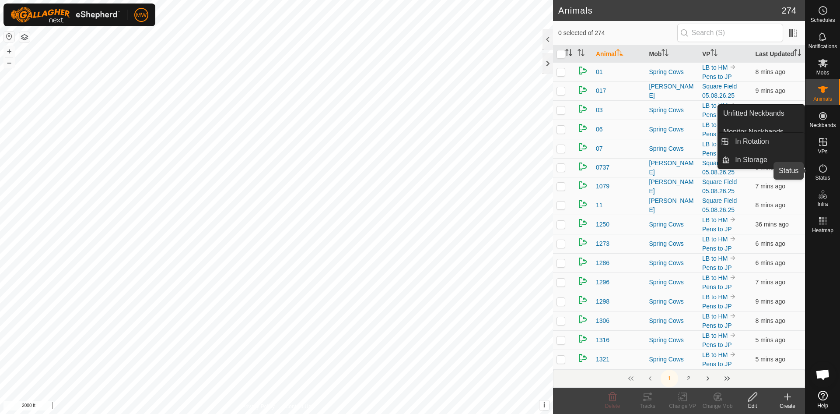
click at [820, 167] on icon at bounding box center [823, 168] width 11 height 11
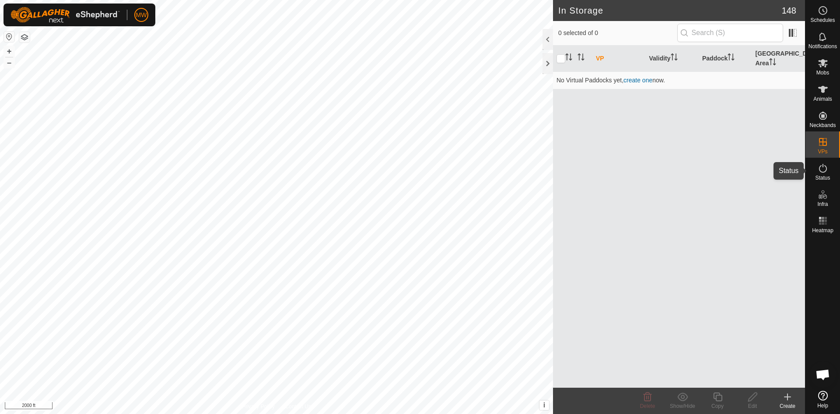
click at [823, 173] on icon at bounding box center [823, 168] width 11 height 11
click at [824, 173] on icon at bounding box center [823, 168] width 11 height 11
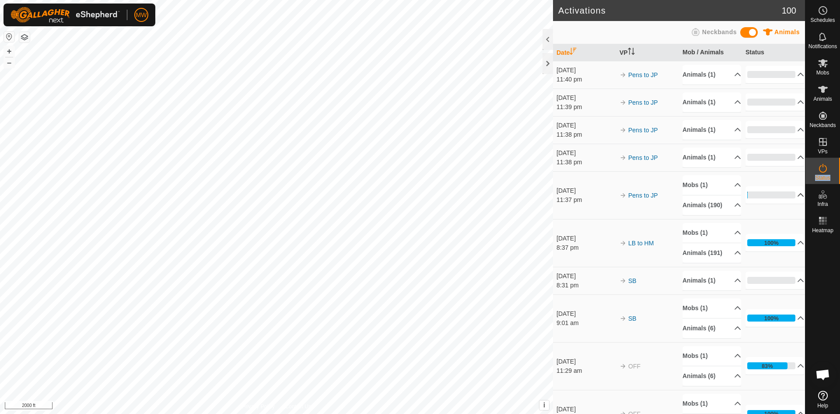
click at [790, 199] on p-accordion-header "1%" at bounding box center [775, 195] width 59 height 18
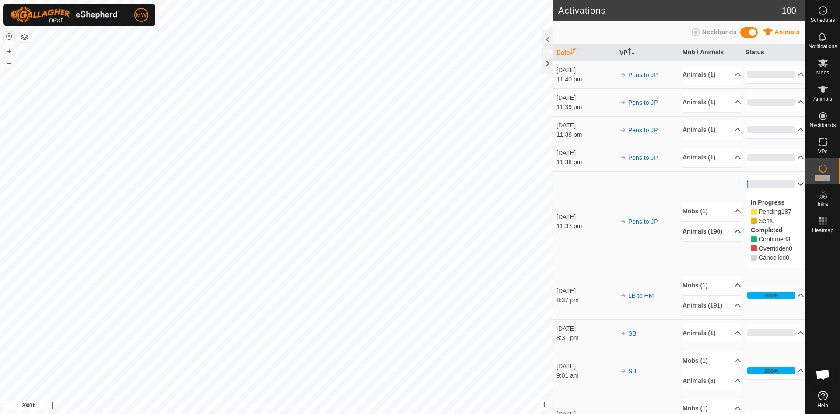
click at [728, 231] on p-accordion-header "Animals (190)" at bounding box center [712, 231] width 59 height 20
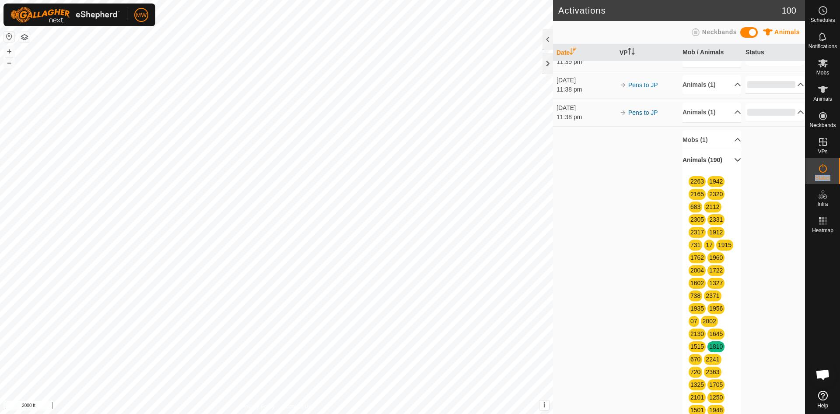
scroll to position [44, 0]
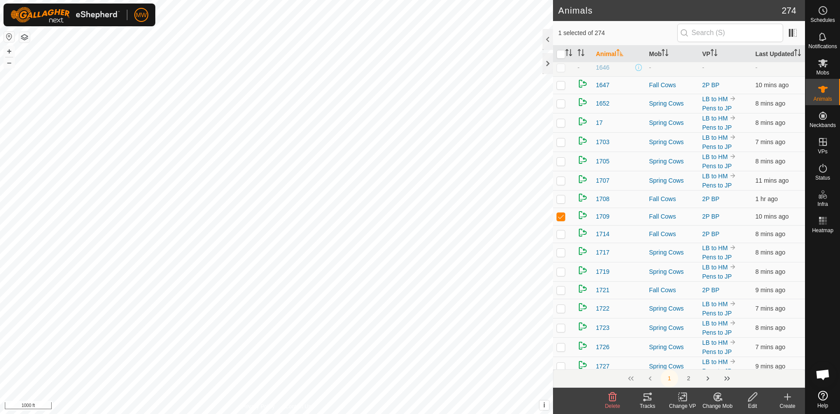
scroll to position [1051, 0]
click at [607, 219] on span "1709" at bounding box center [603, 214] width 14 height 9
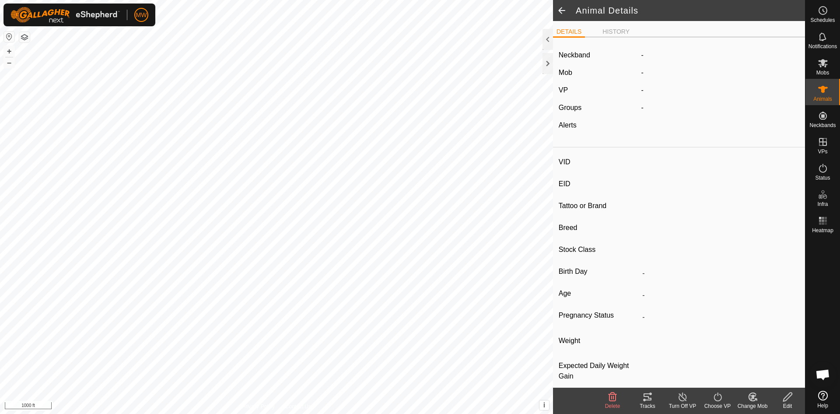
type input "1709"
type input "840003224268301"
type input "-"
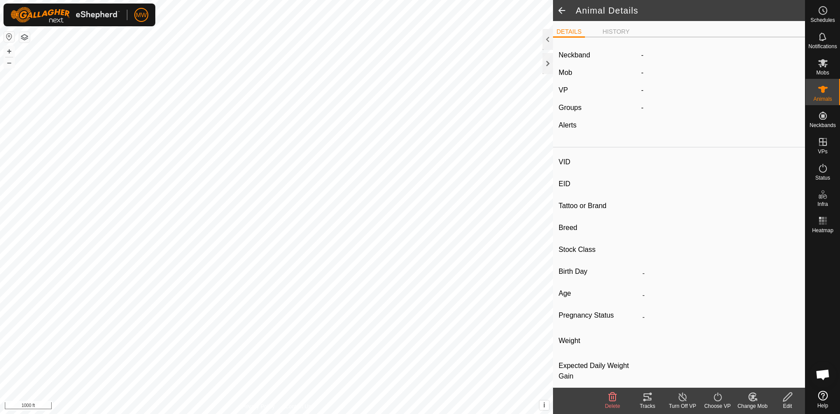
type input "-"
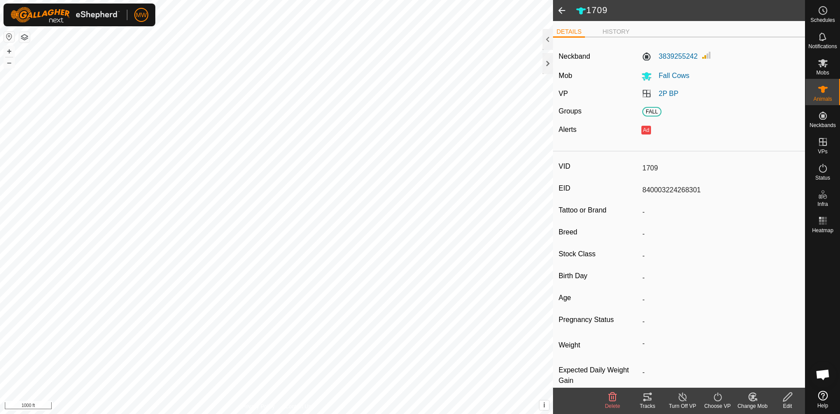
click at [559, 13] on span at bounding box center [562, 10] width 18 height 21
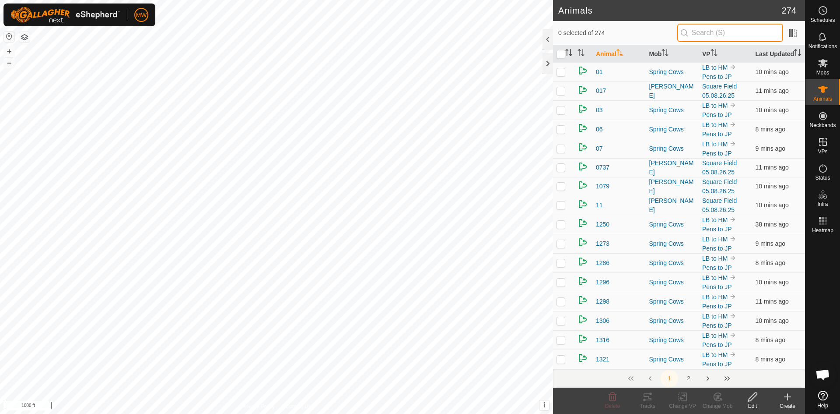
click at [709, 32] on input "text" at bounding box center [731, 33] width 106 height 18
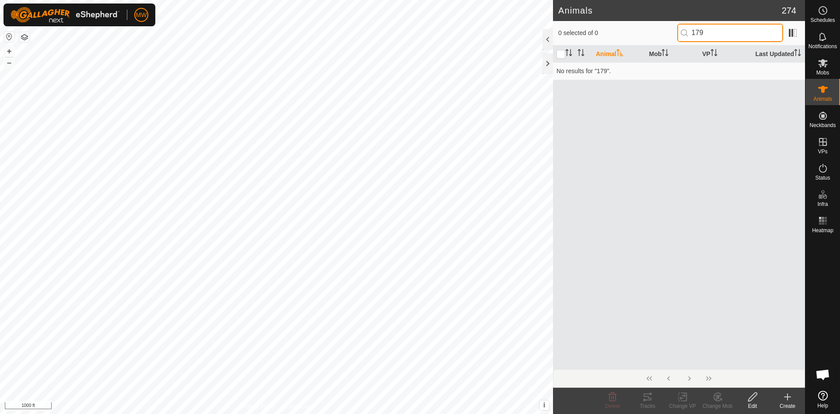
click at [700, 34] on input "179" at bounding box center [731, 33] width 106 height 18
drag, startPoint x: 720, startPoint y: 28, endPoint x: 669, endPoint y: 30, distance: 50.8
click at [669, 30] on div "0 selected of 1 1709" at bounding box center [680, 33] width 242 height 18
click at [703, 35] on input "1447" at bounding box center [731, 33] width 106 height 18
type input "1647"
